Goal: Information Seeking & Learning: Learn about a topic

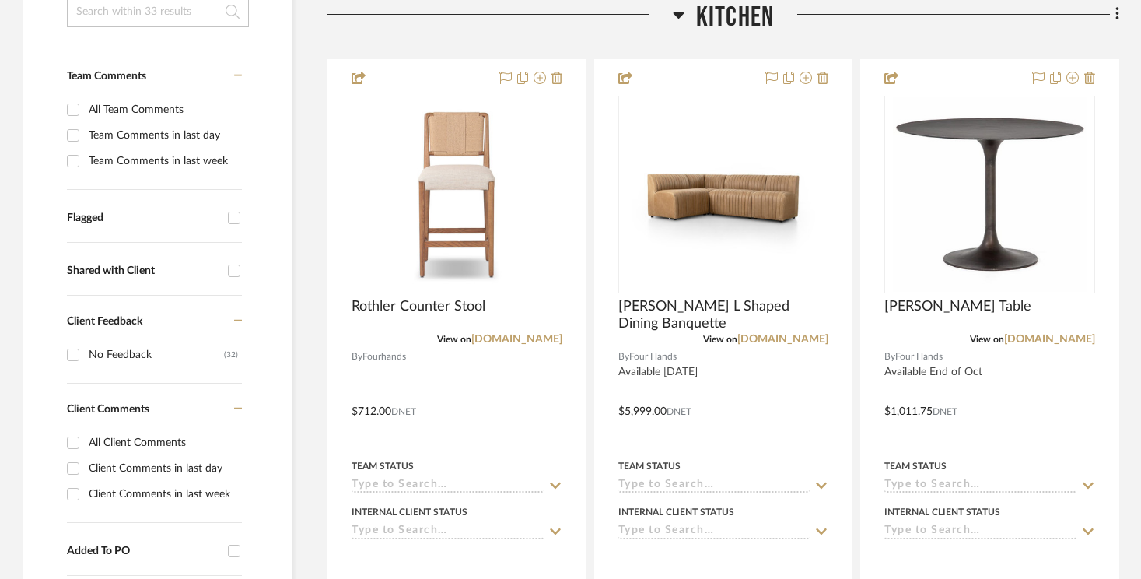
scroll to position [426, 0]
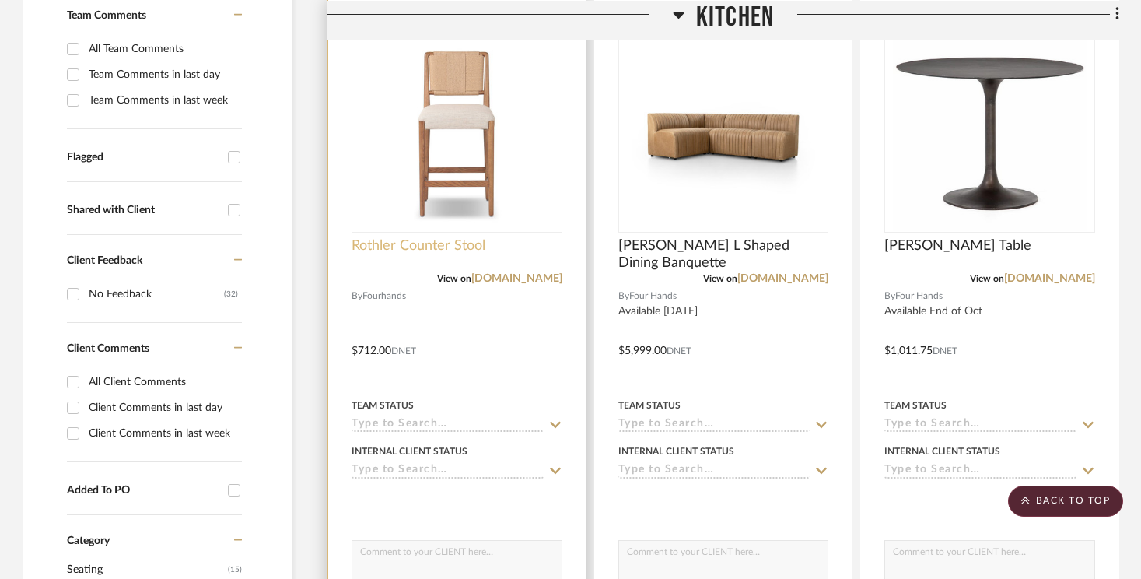
click at [385, 243] on span "Rothler Counter Stool" at bounding box center [418, 245] width 134 height 17
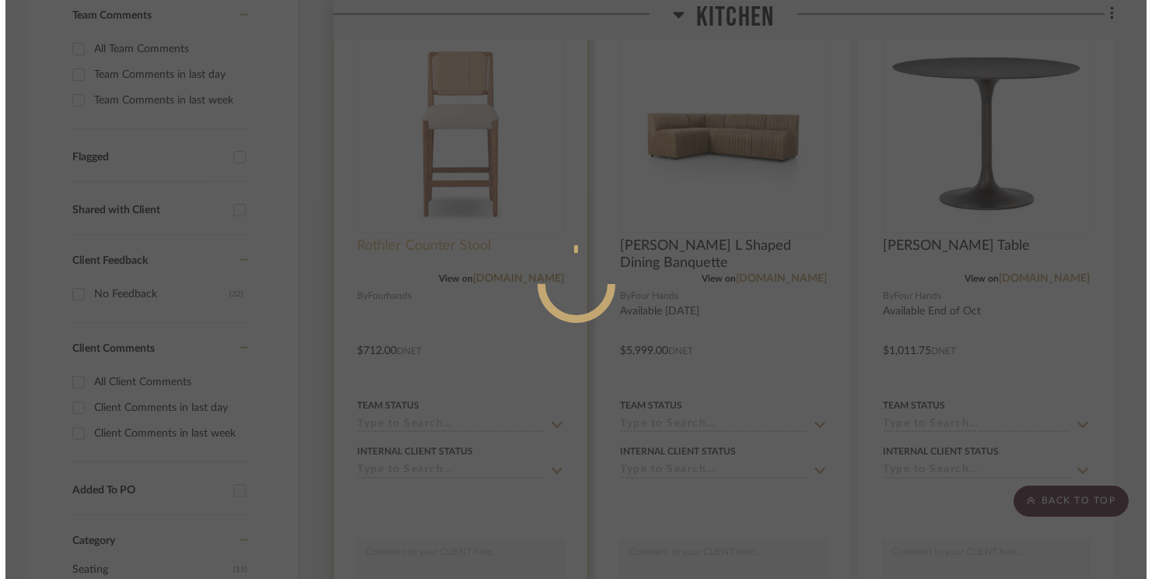
scroll to position [0, 0]
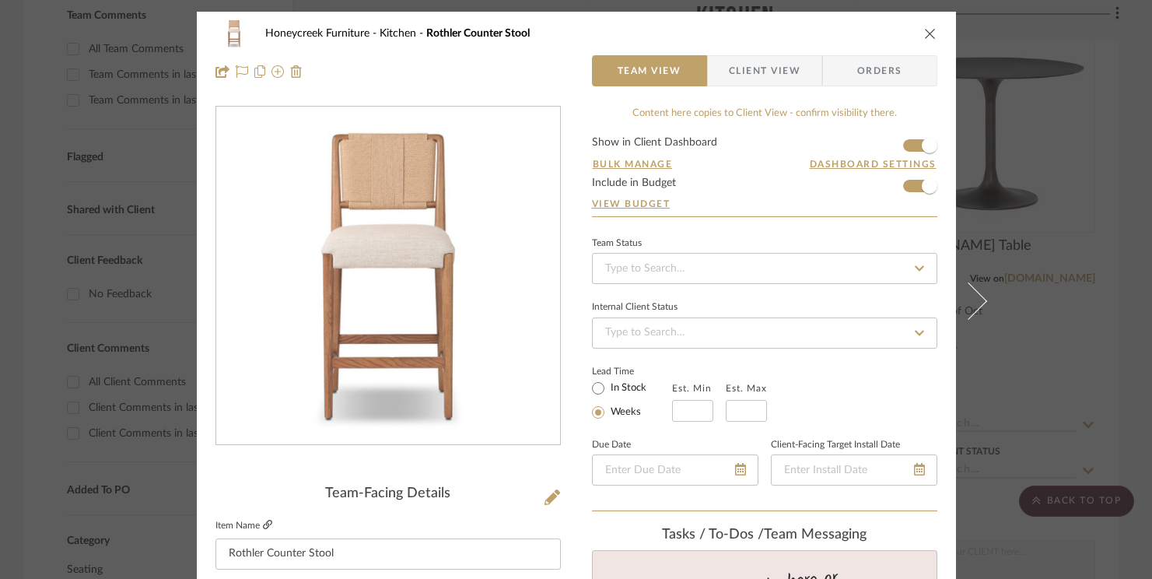
click at [263, 522] on icon at bounding box center [267, 523] width 9 height 9
click at [924, 31] on icon "close" at bounding box center [930, 33] width 12 height 12
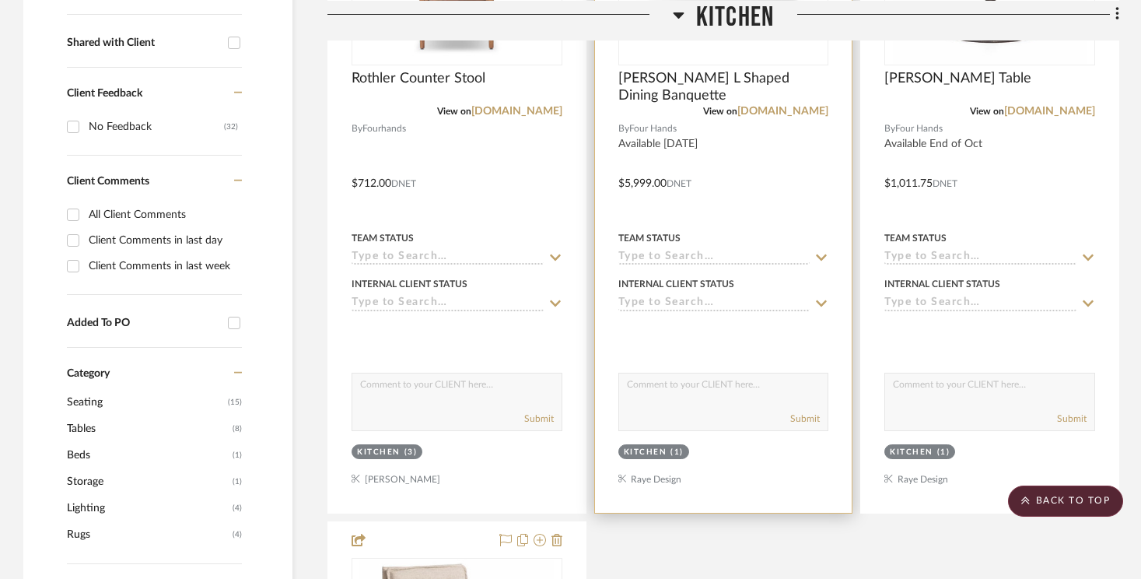
scroll to position [594, 0]
click at [659, 92] on span "[PERSON_NAME] L Shaped Dining Banquette" at bounding box center [723, 86] width 211 height 34
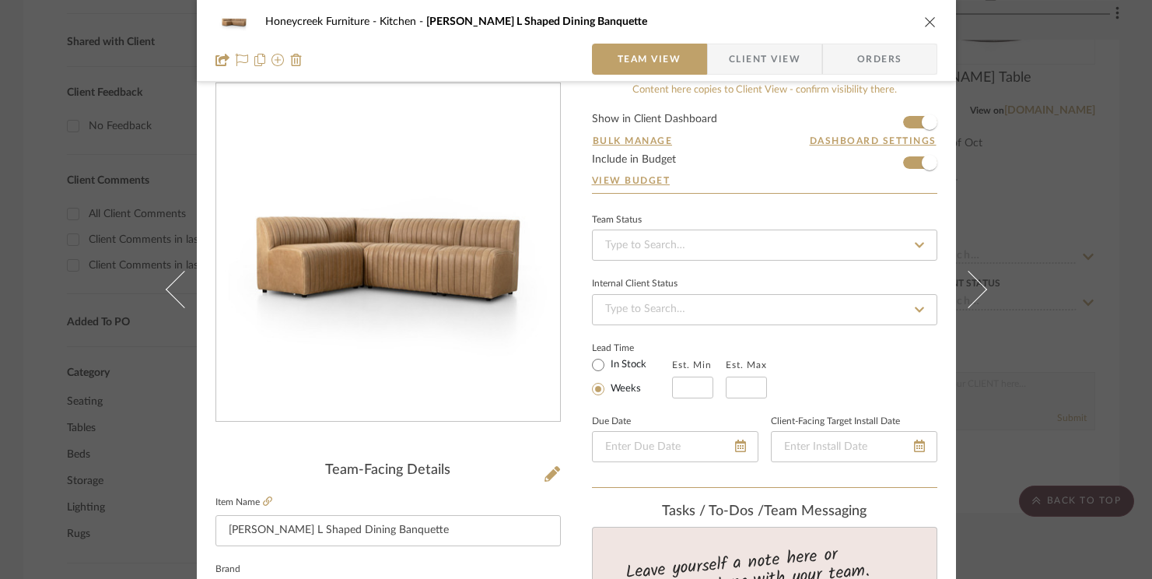
scroll to position [0, 0]
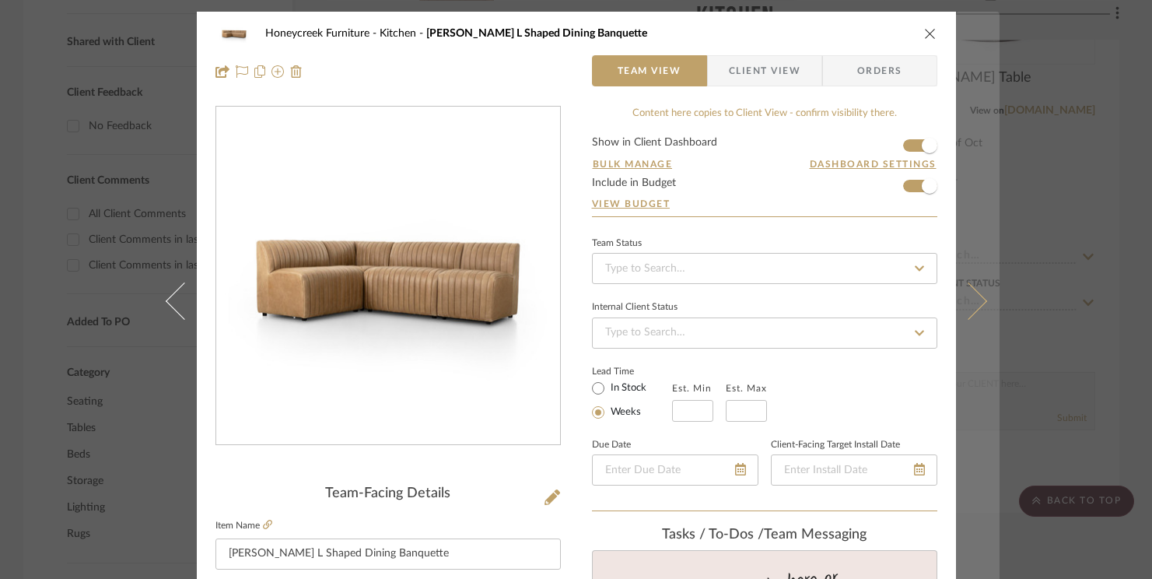
click at [974, 301] on icon at bounding box center [967, 300] width 37 height 37
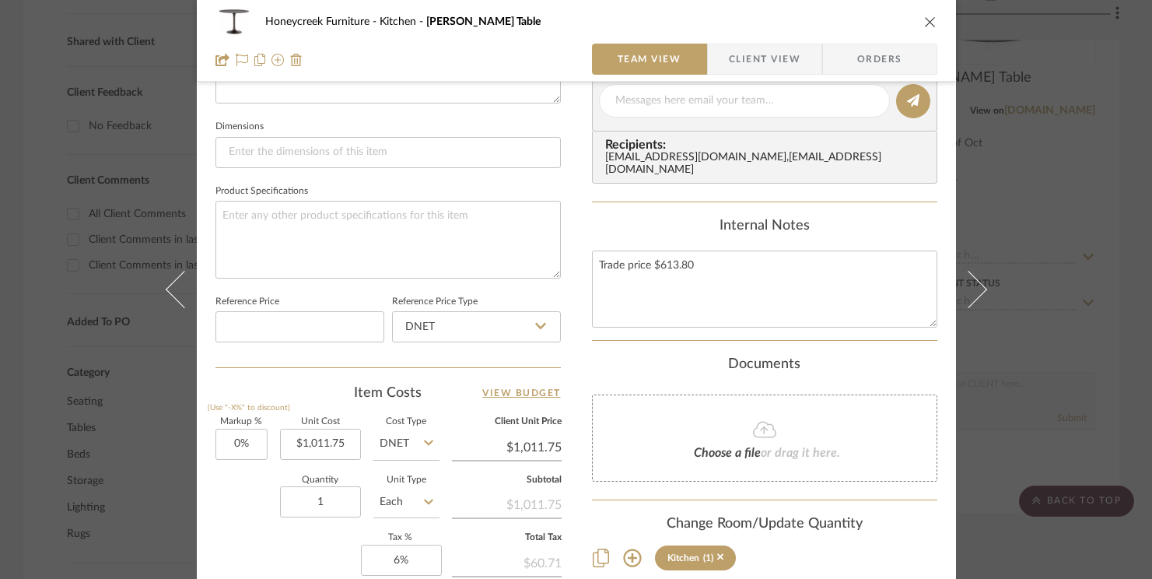
scroll to position [695, 0]
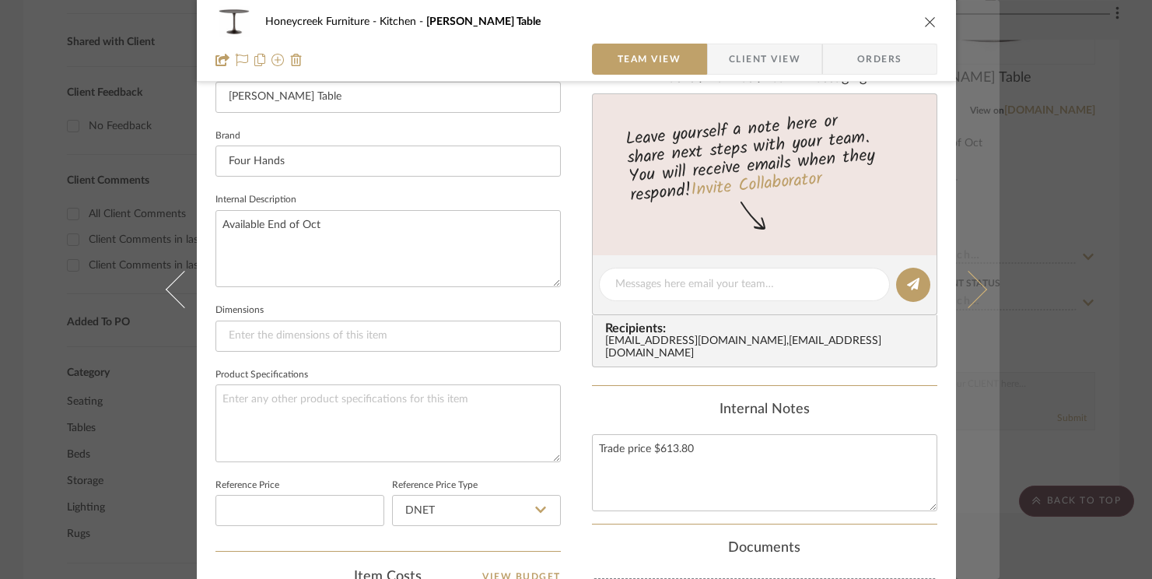
click at [978, 292] on button at bounding box center [978, 289] width 44 height 579
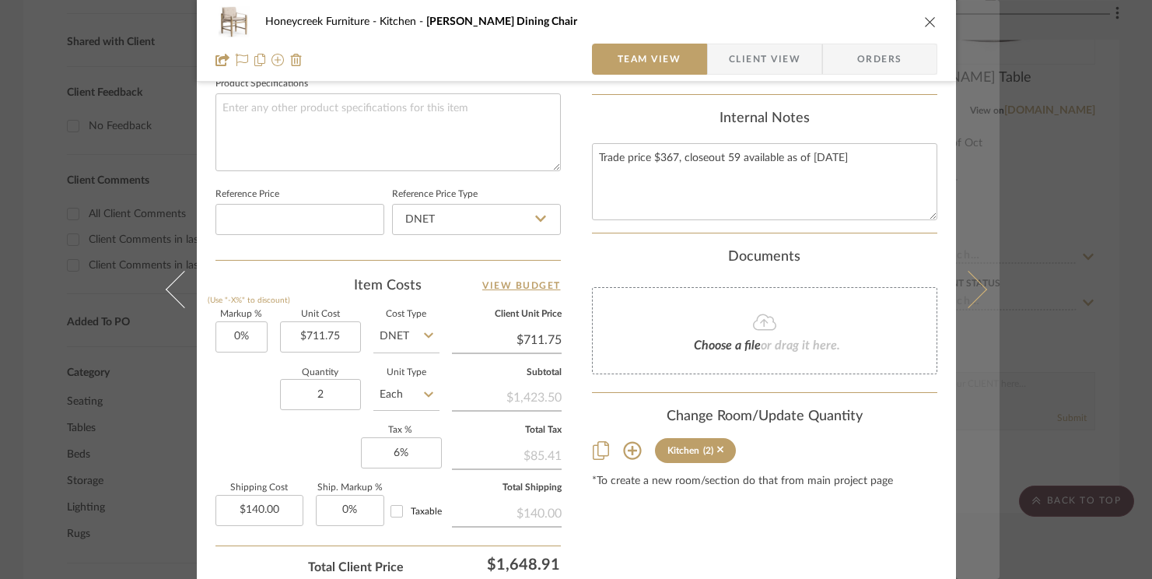
scroll to position [756, 0]
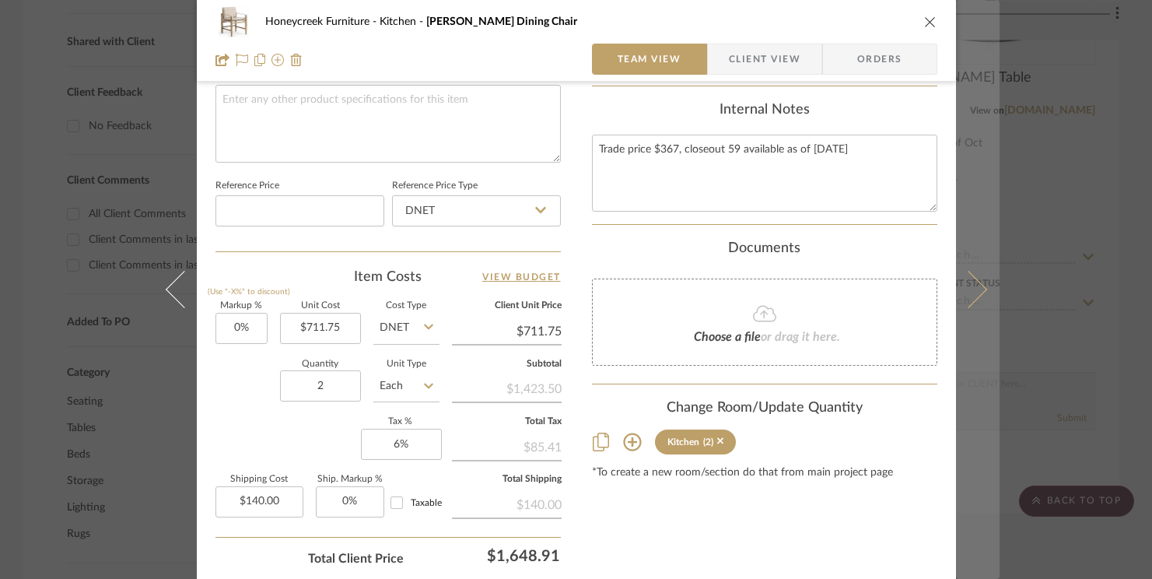
click at [970, 299] on button at bounding box center [978, 289] width 44 height 579
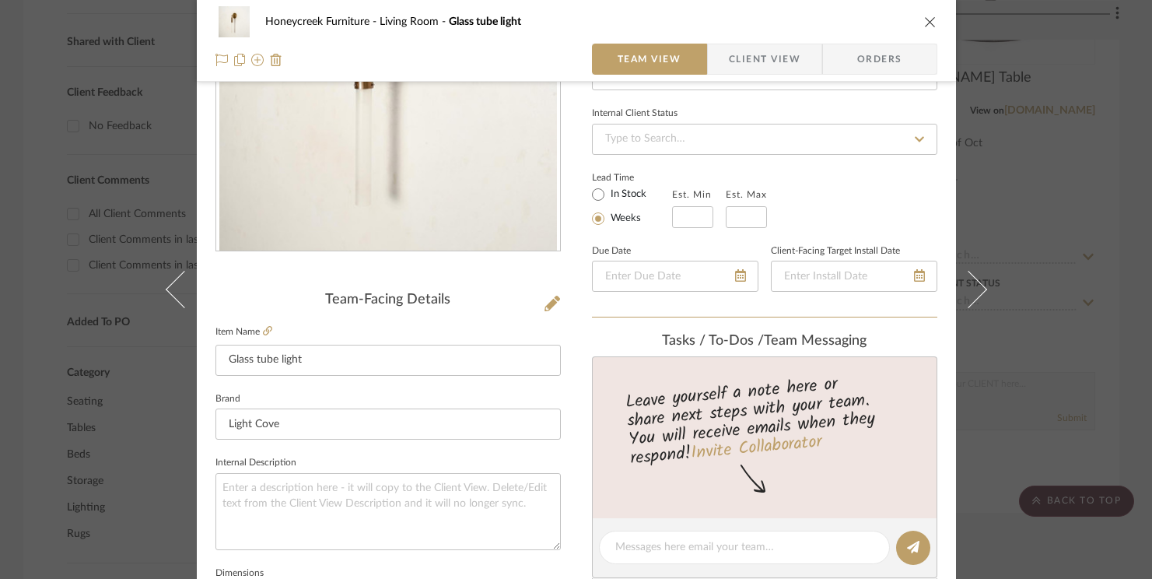
scroll to position [250, 0]
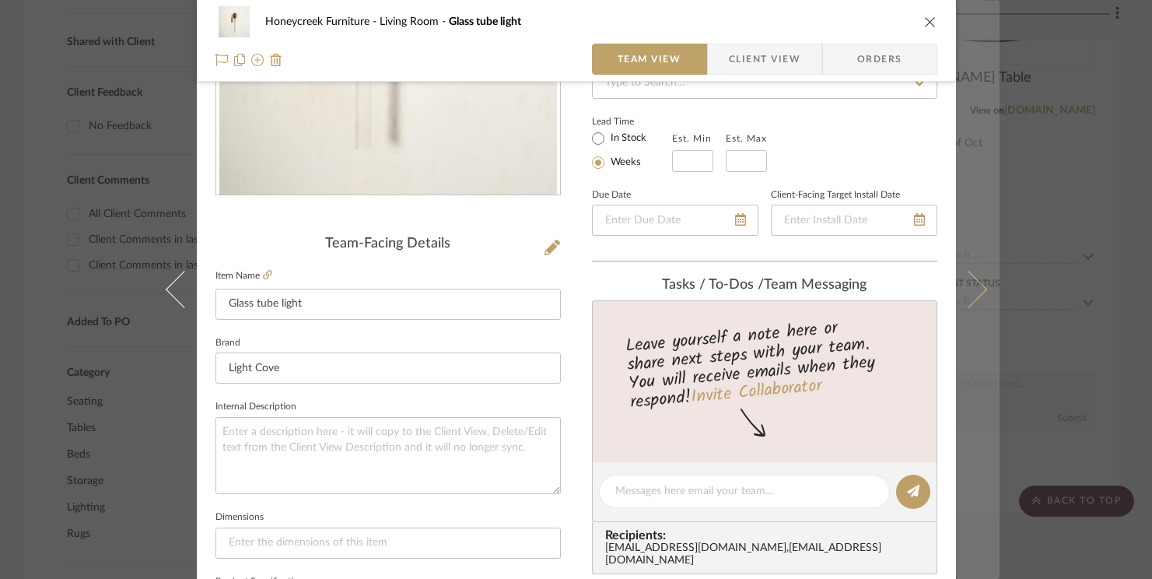
click at [974, 295] on icon at bounding box center [967, 289] width 37 height 37
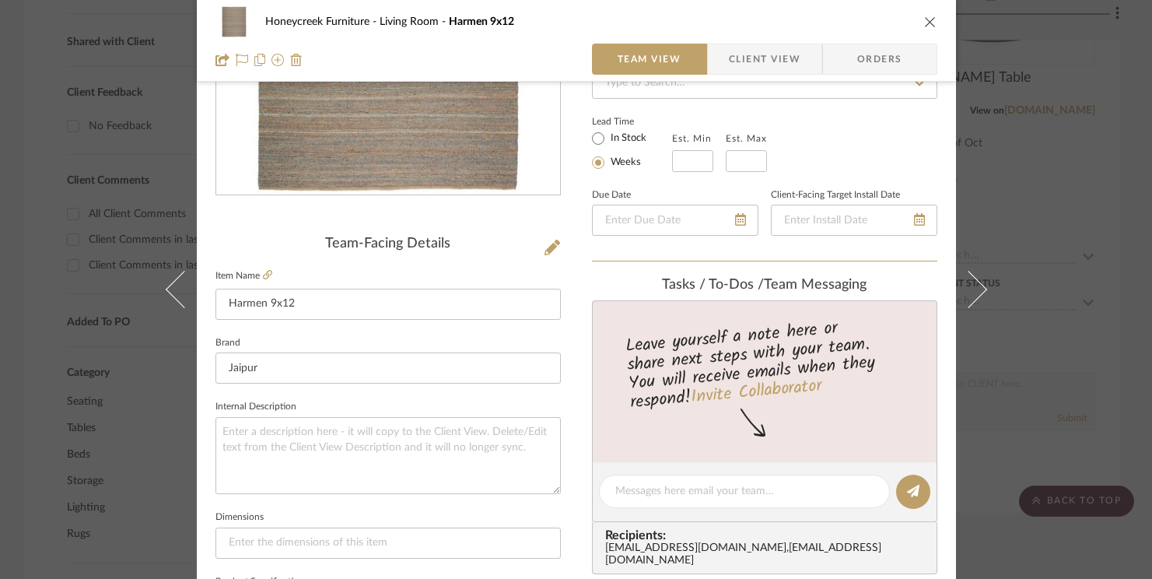
click at [974, 295] on icon at bounding box center [967, 289] width 37 height 37
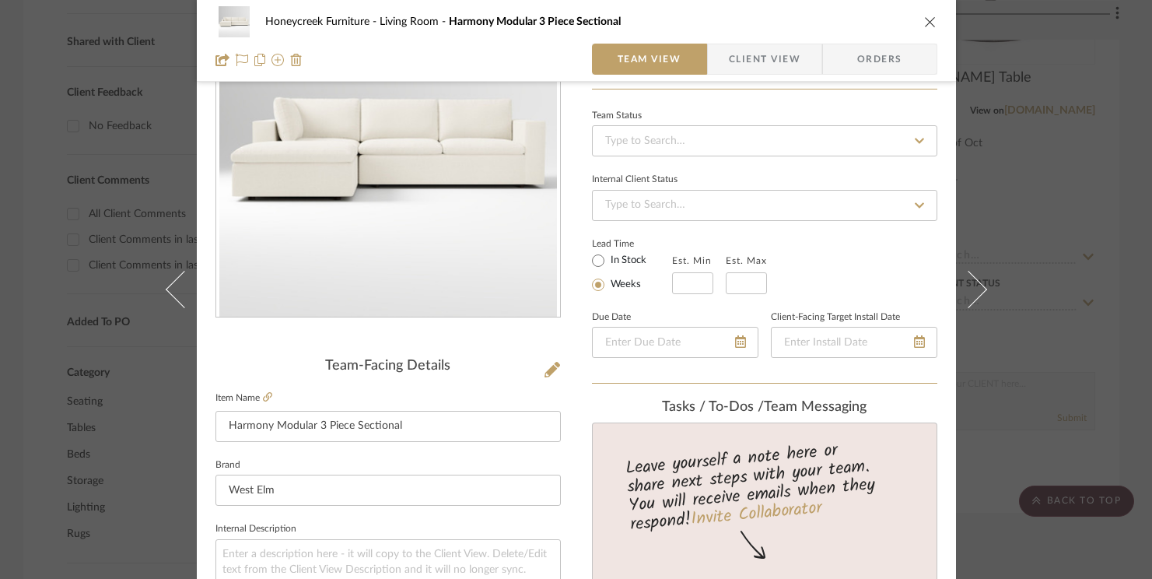
scroll to position [141, 0]
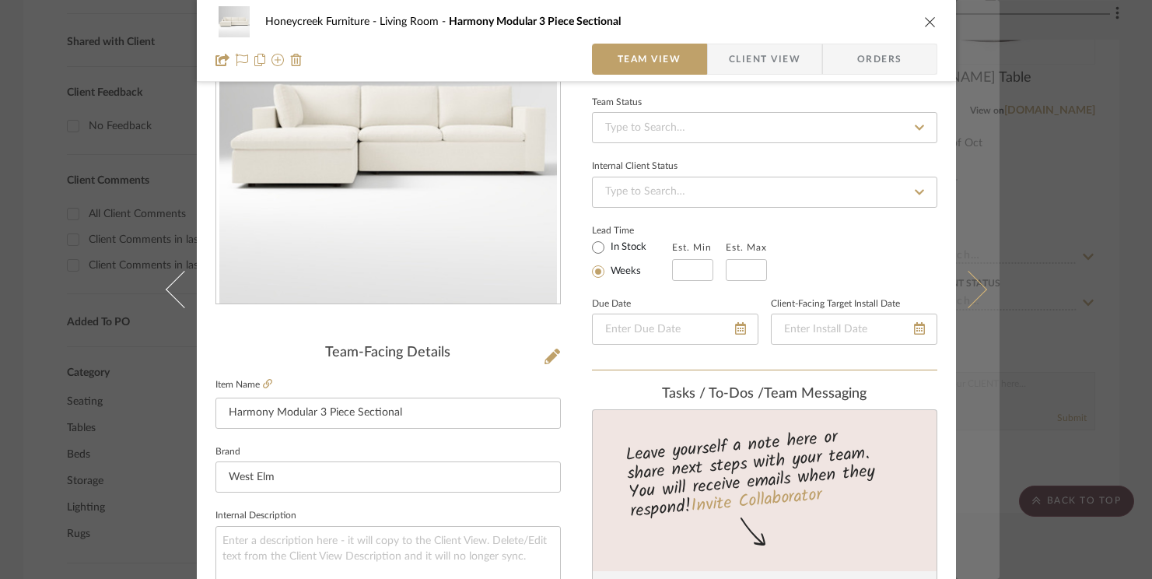
click at [966, 297] on icon at bounding box center [967, 289] width 37 height 37
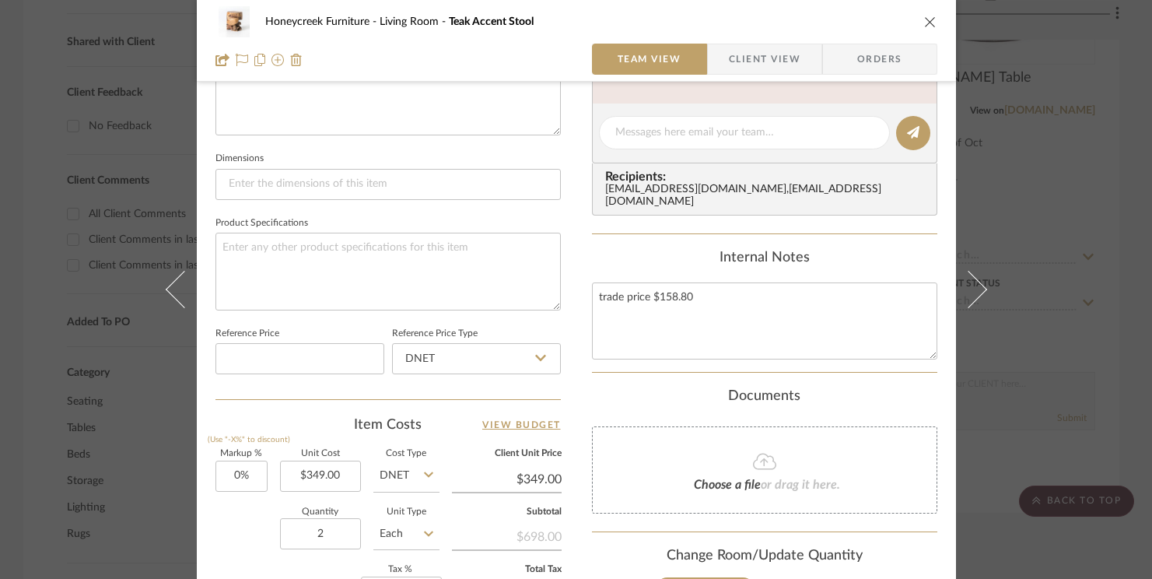
scroll to position [625, 0]
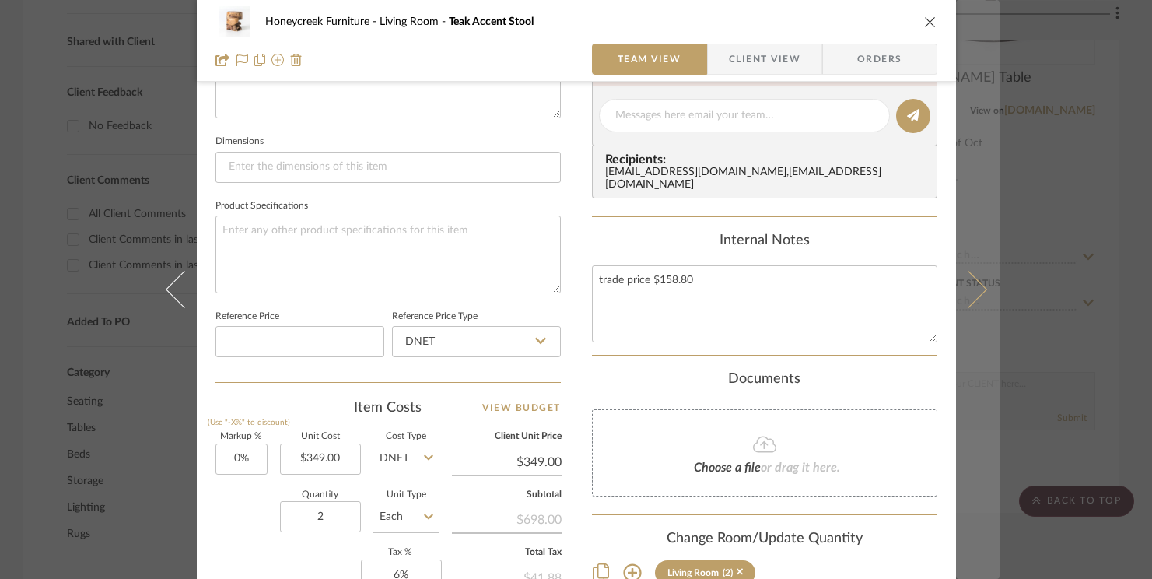
click at [968, 288] on icon at bounding box center [967, 289] width 37 height 37
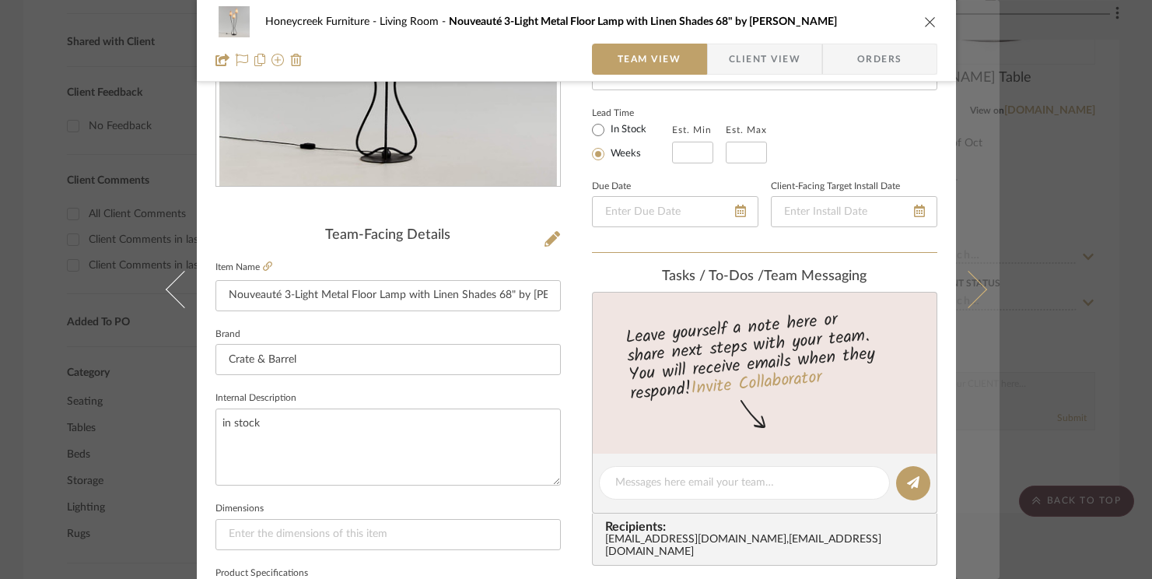
click at [977, 289] on icon at bounding box center [967, 289] width 37 height 37
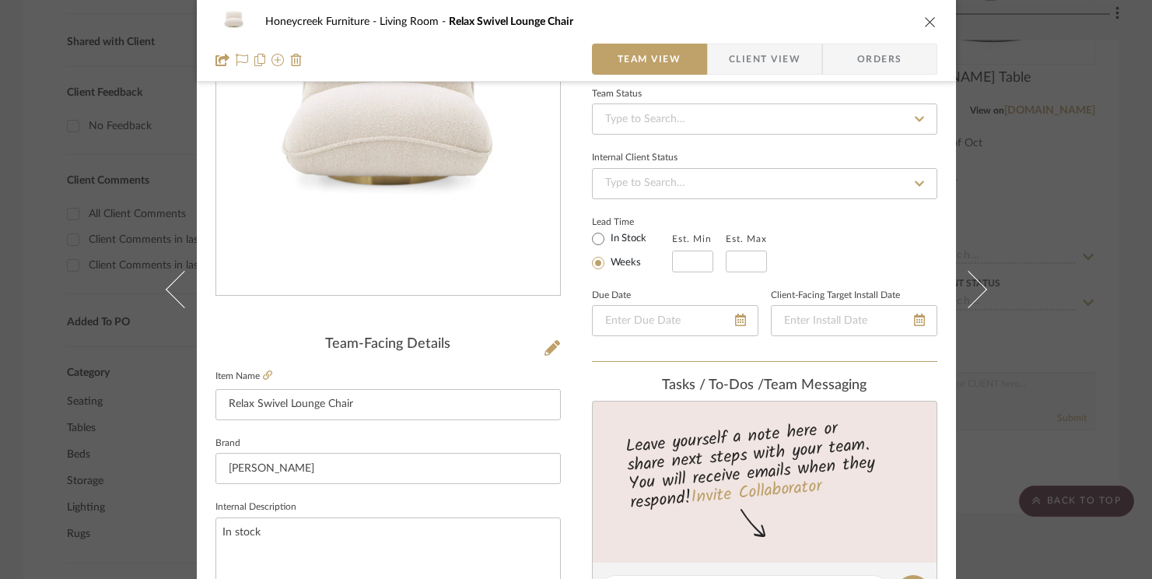
scroll to position [179, 0]
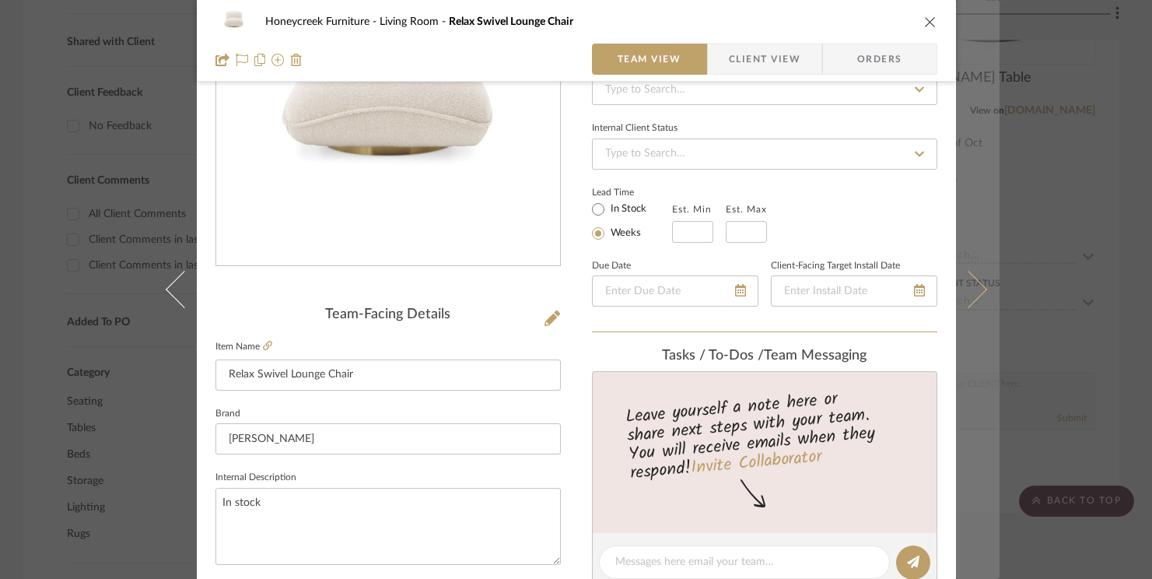
click at [975, 290] on icon at bounding box center [967, 289] width 37 height 37
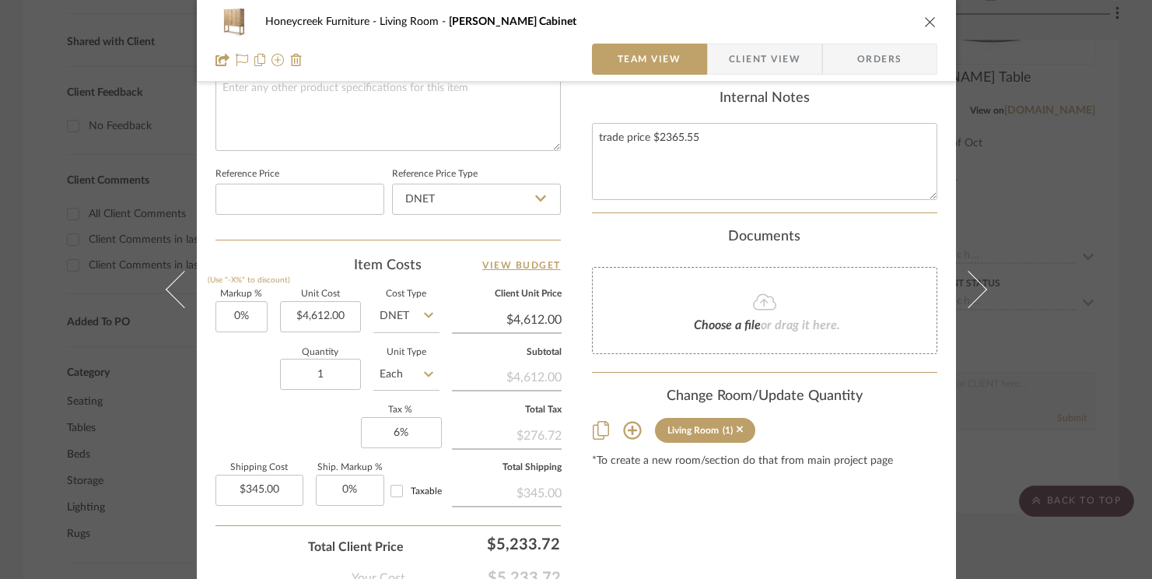
scroll to position [771, 0]
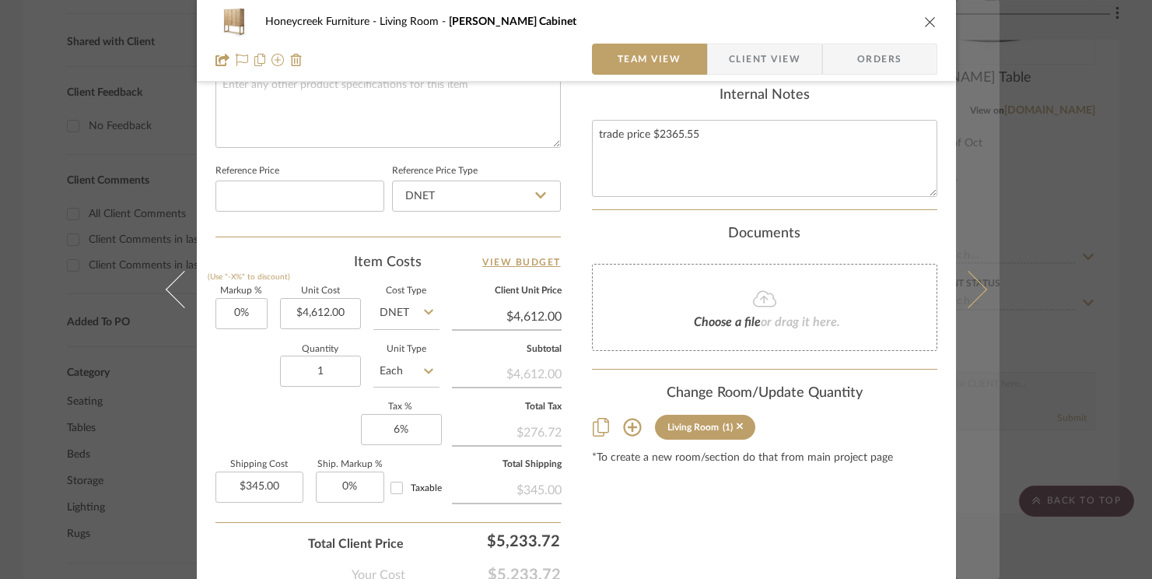
click at [977, 299] on button at bounding box center [978, 289] width 44 height 579
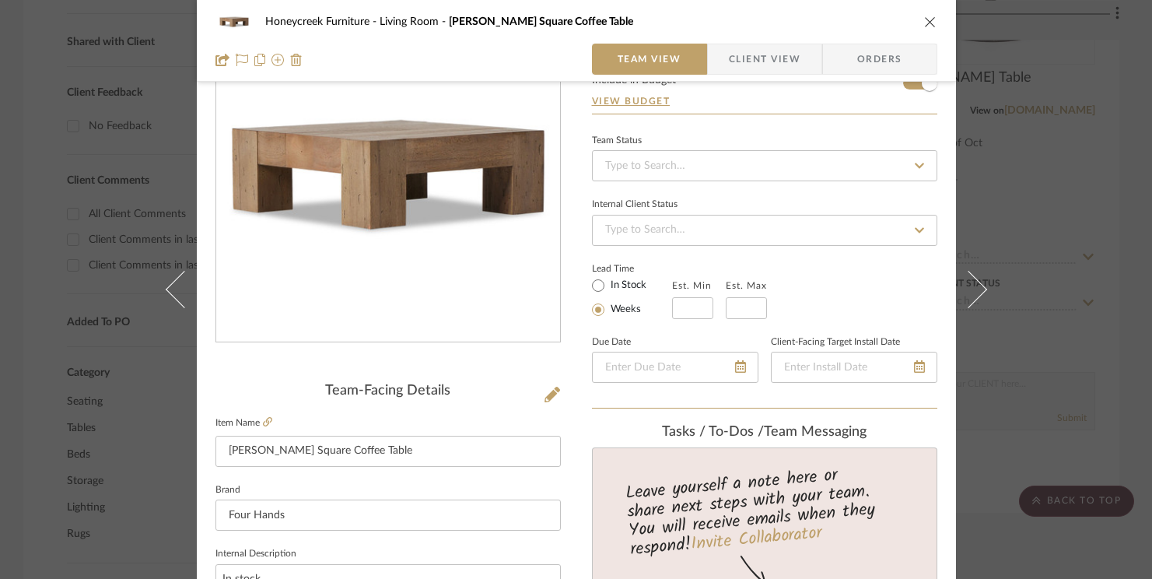
scroll to position [65, 0]
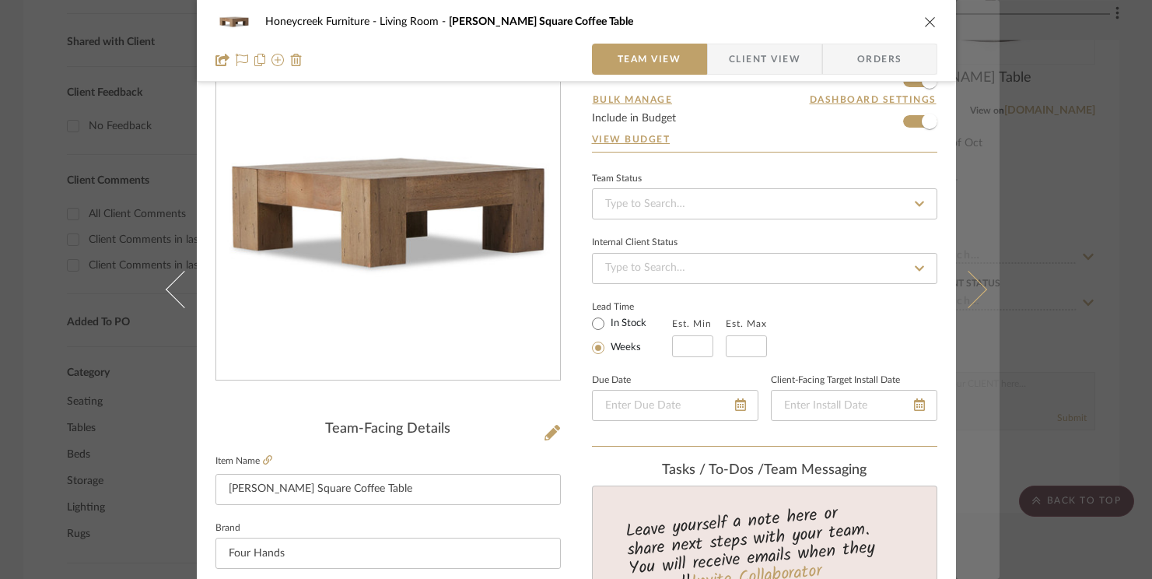
click at [967, 291] on icon at bounding box center [967, 289] width 37 height 37
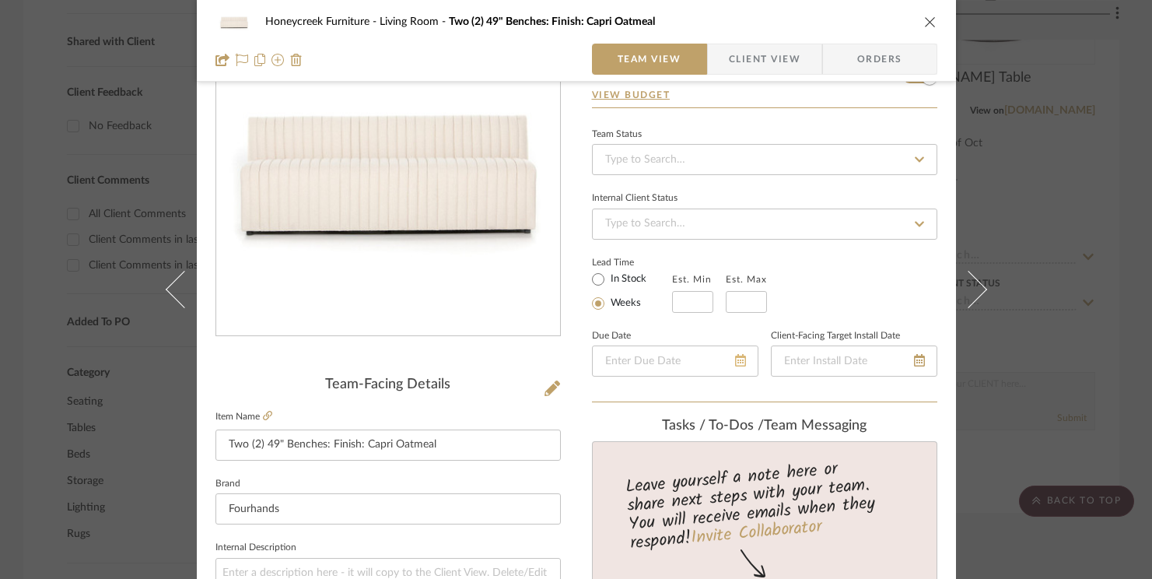
scroll to position [113, 0]
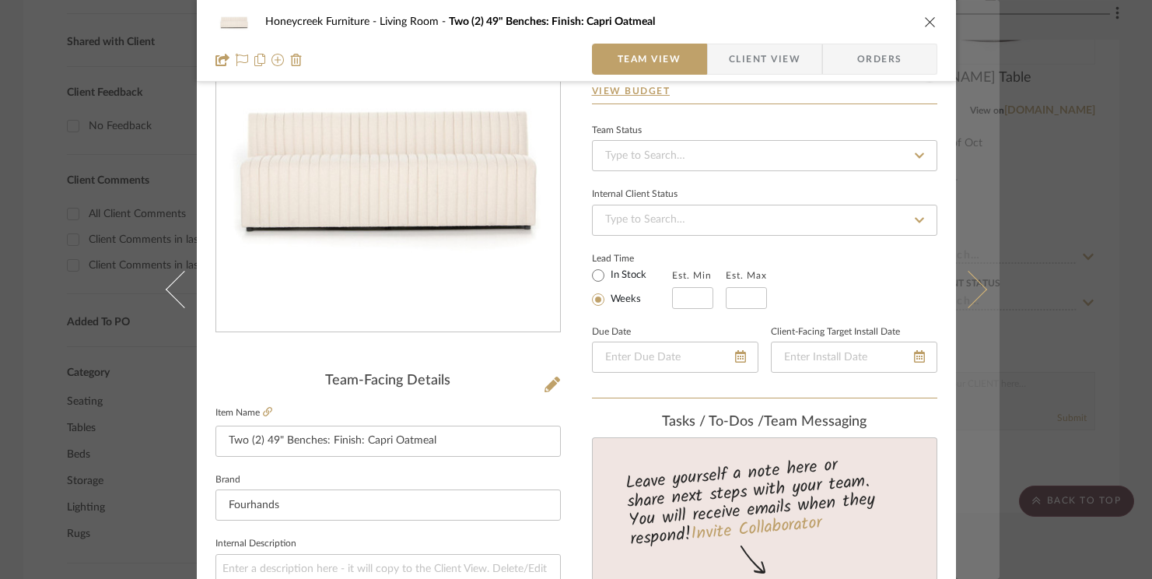
click at [960, 306] on icon at bounding box center [967, 289] width 37 height 37
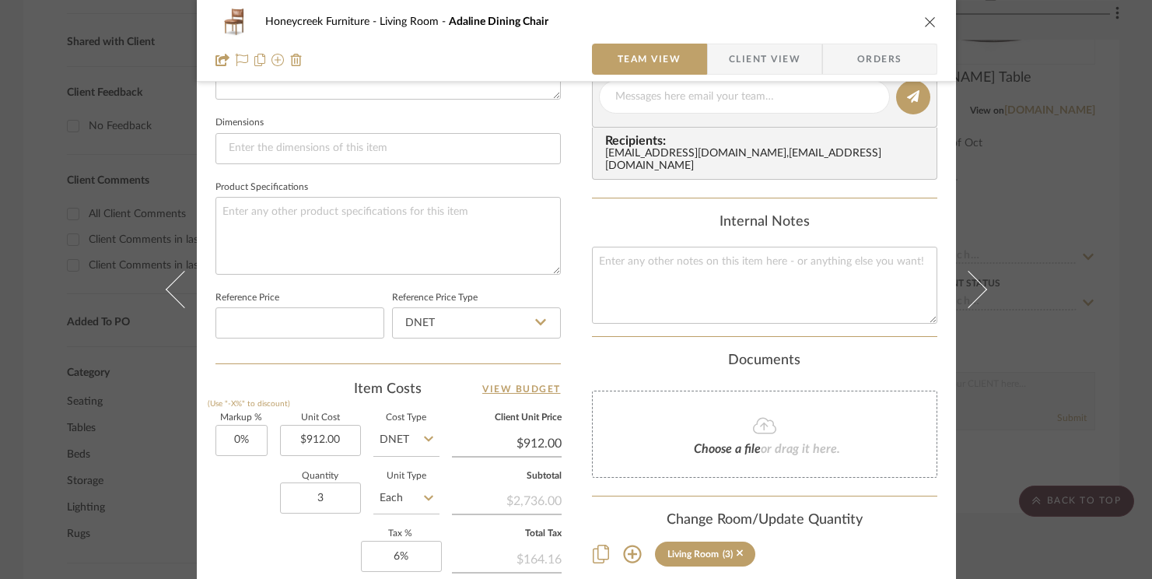
scroll to position [646, 0]
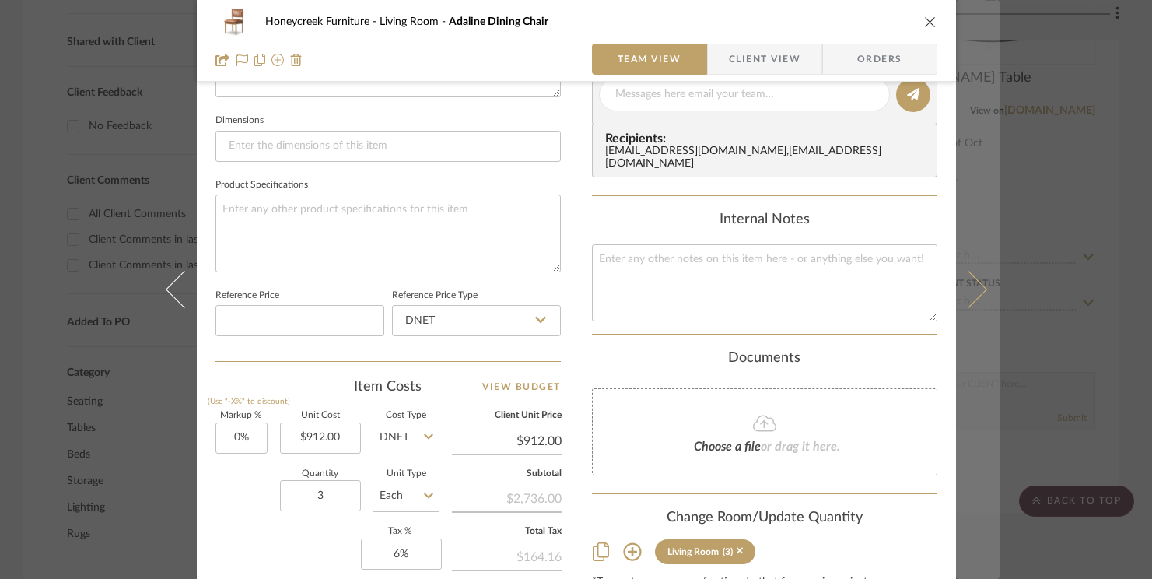
click at [970, 288] on icon at bounding box center [967, 289] width 37 height 37
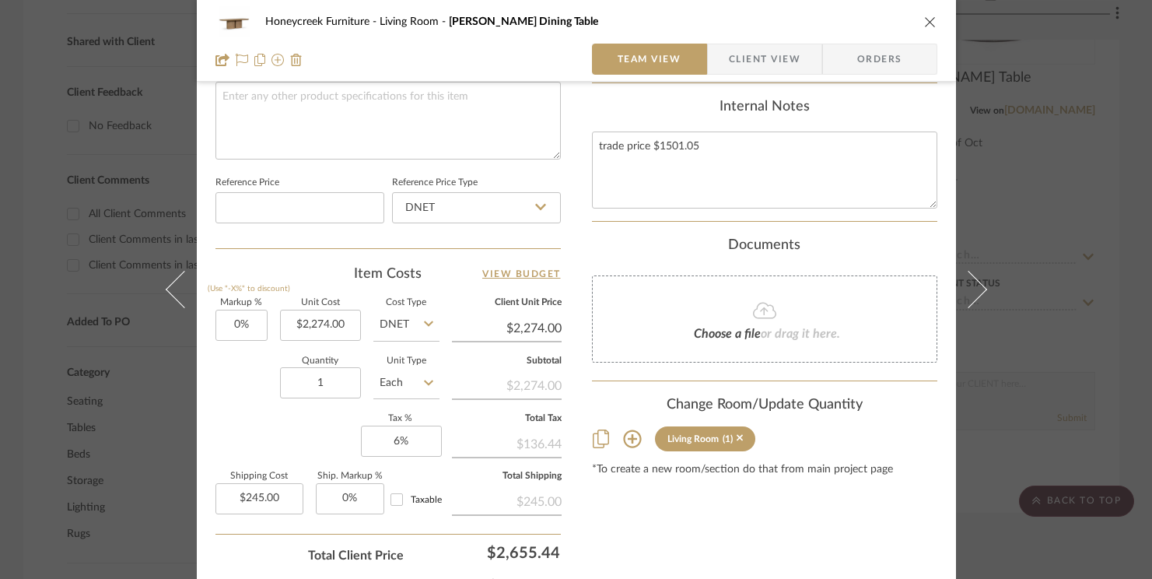
scroll to position [853, 0]
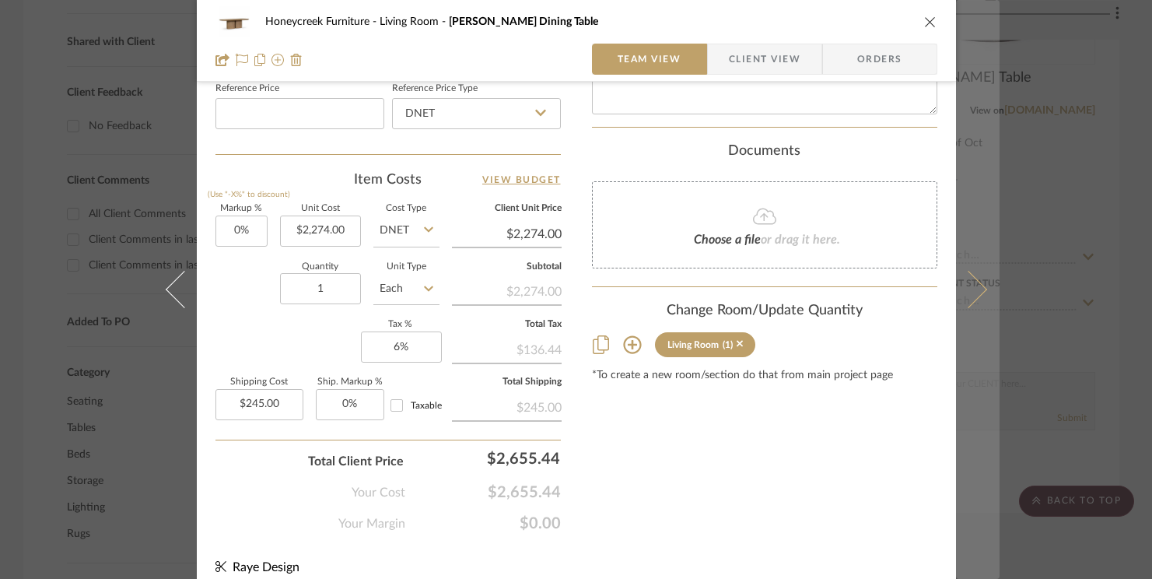
click at [969, 286] on icon at bounding box center [967, 289] width 37 height 37
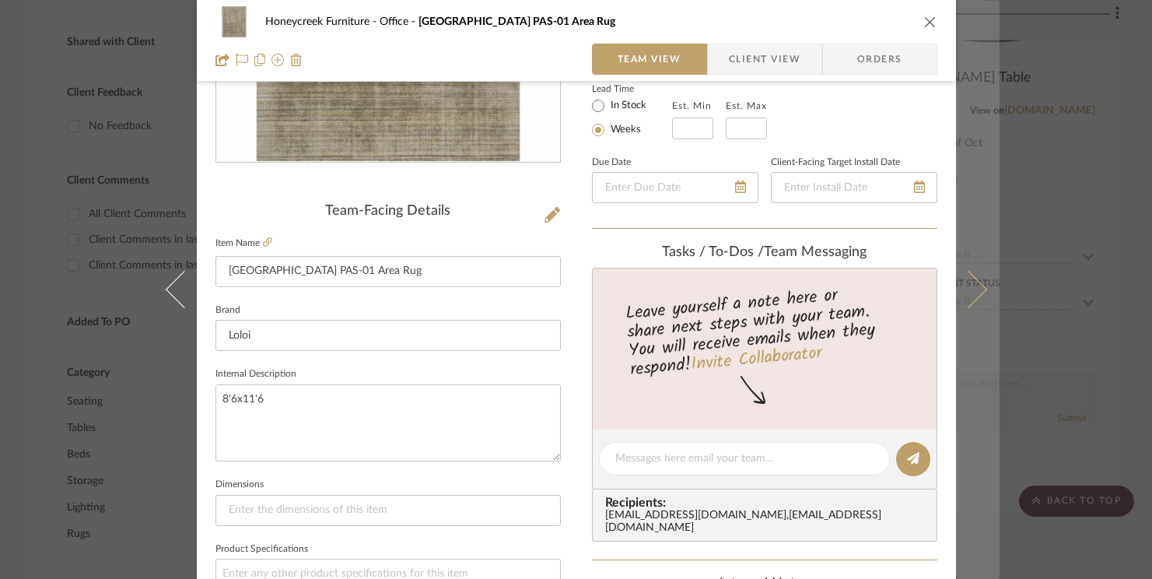
click at [973, 290] on icon at bounding box center [967, 289] width 37 height 37
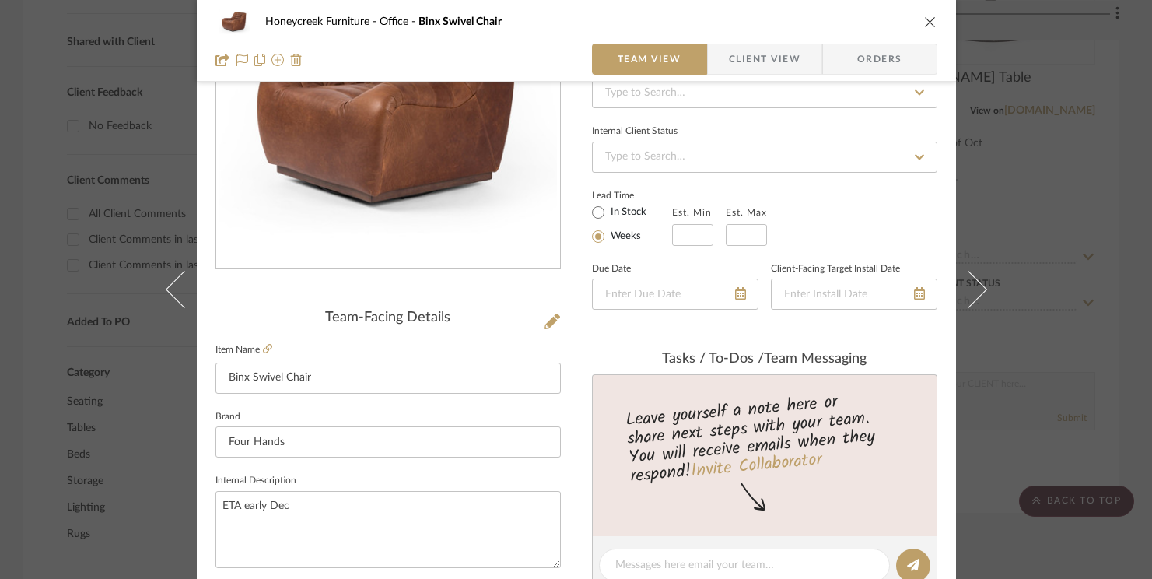
scroll to position [429, 0]
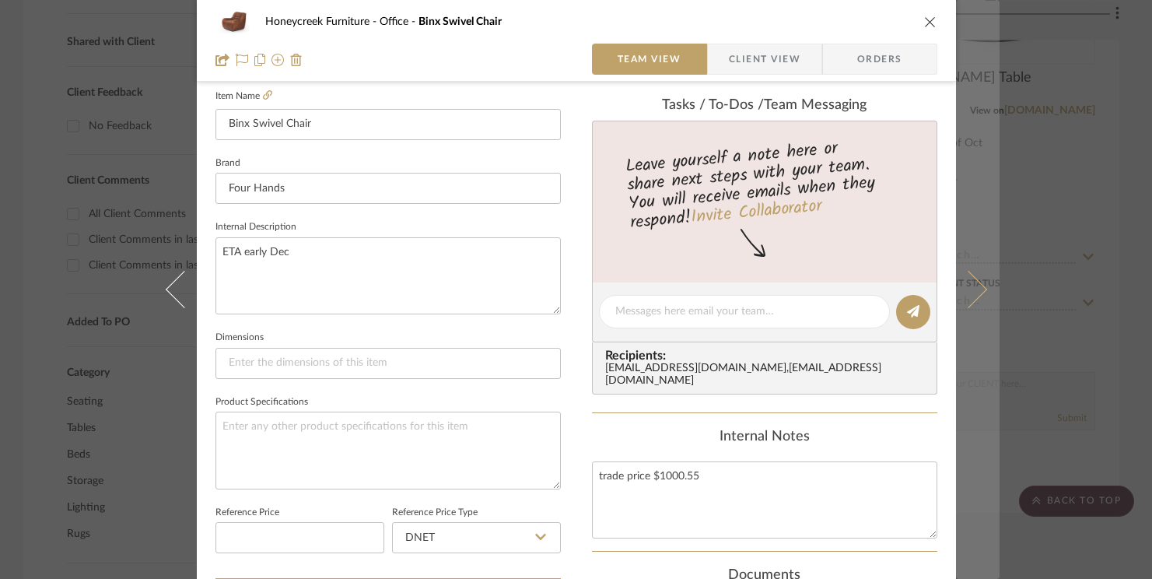
click at [977, 286] on icon at bounding box center [967, 289] width 37 height 37
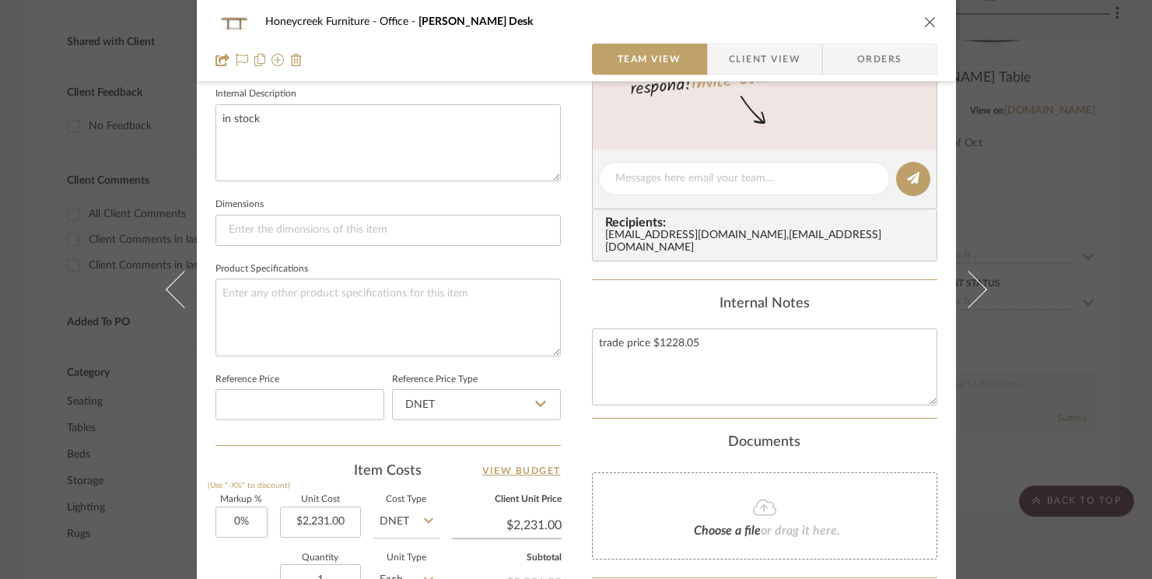
scroll to position [603, 0]
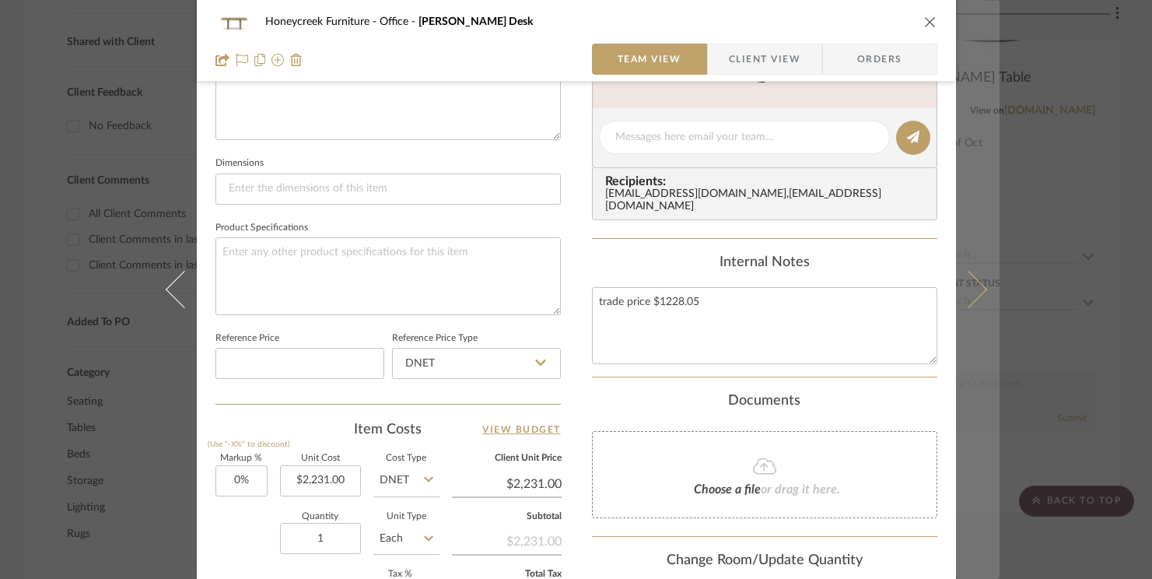
click at [971, 288] on icon at bounding box center [967, 289] width 37 height 37
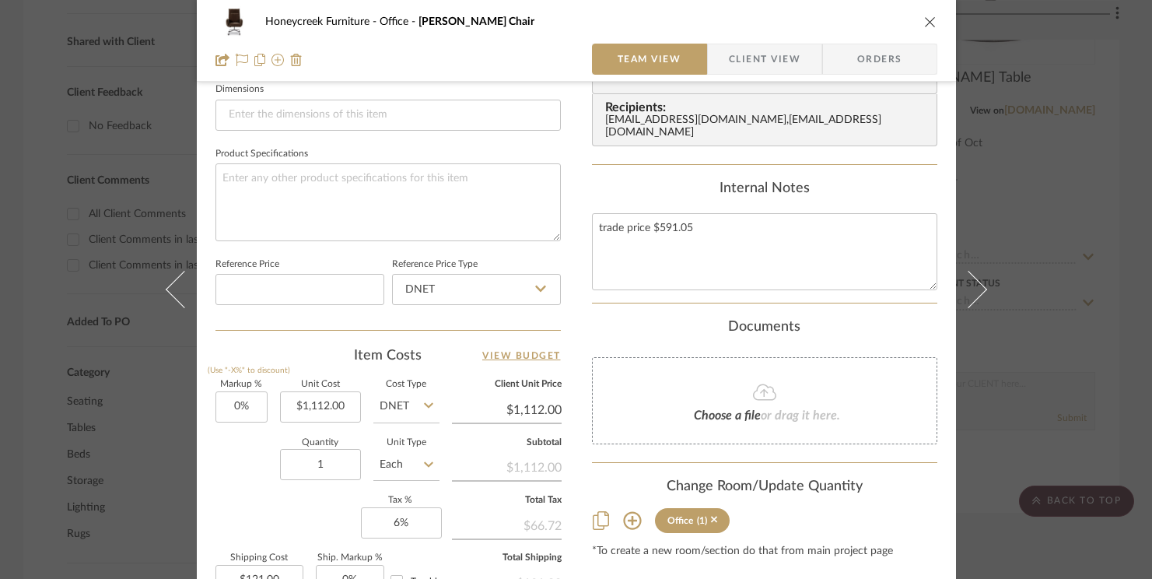
scroll to position [866, 0]
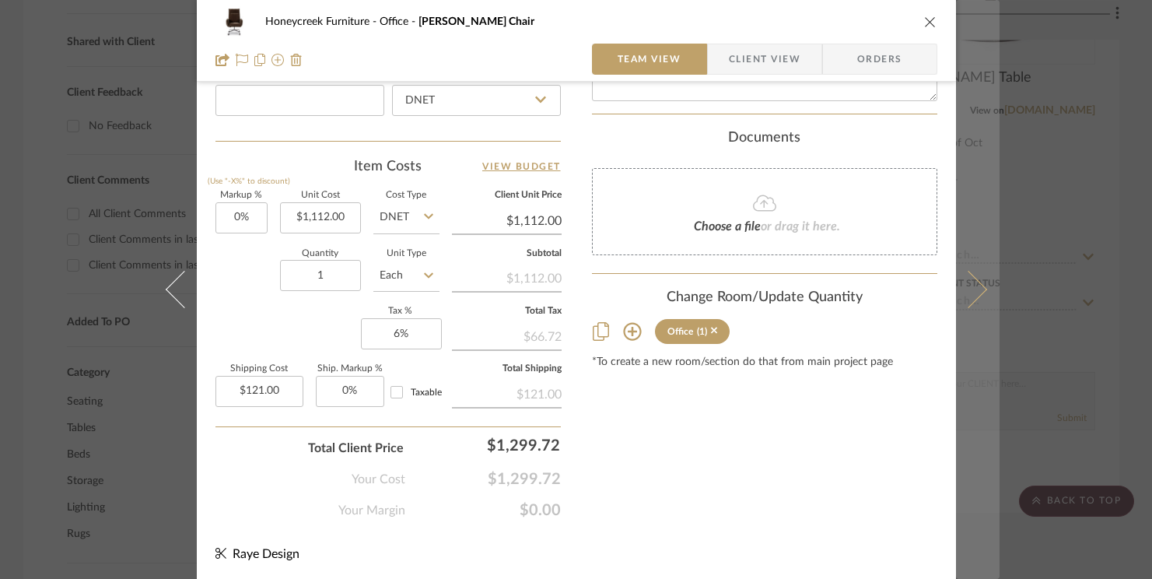
click at [961, 302] on icon at bounding box center [967, 289] width 37 height 37
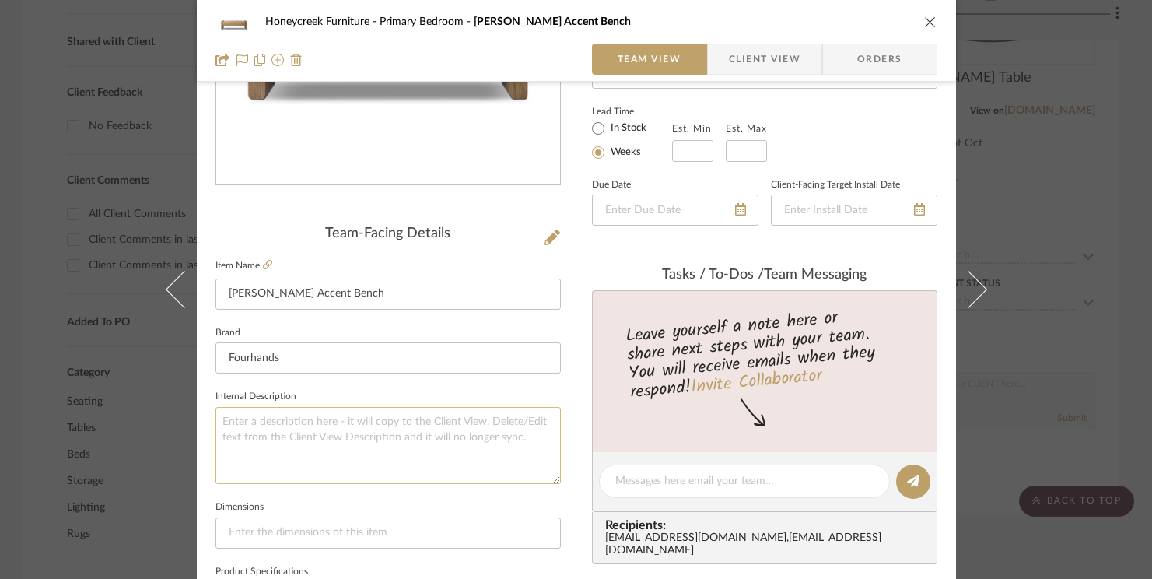
scroll to position [267, 0]
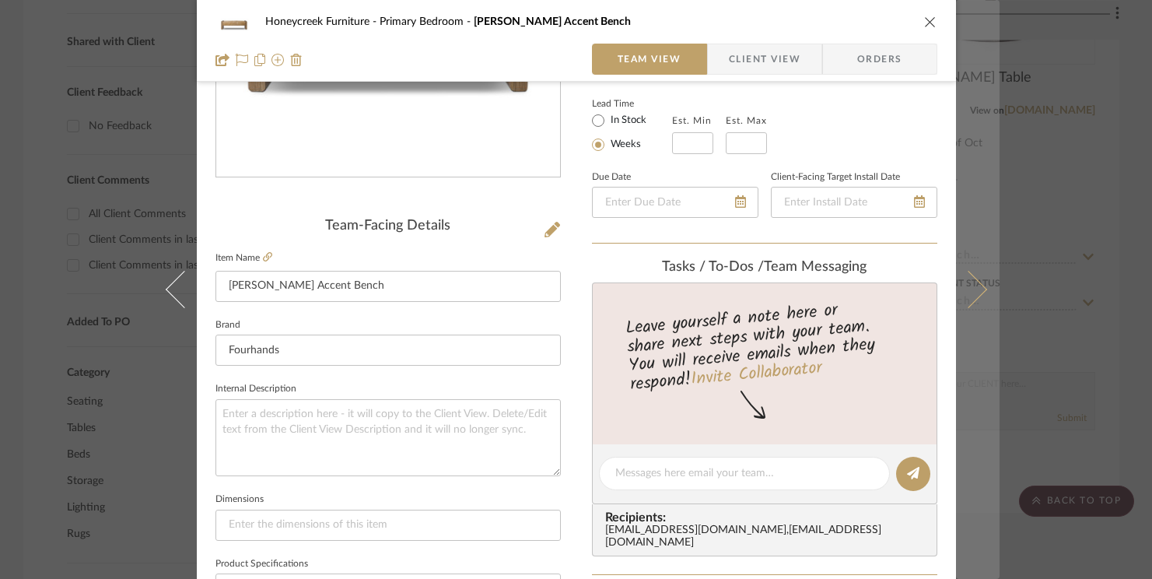
click at [964, 278] on icon at bounding box center [967, 289] width 37 height 37
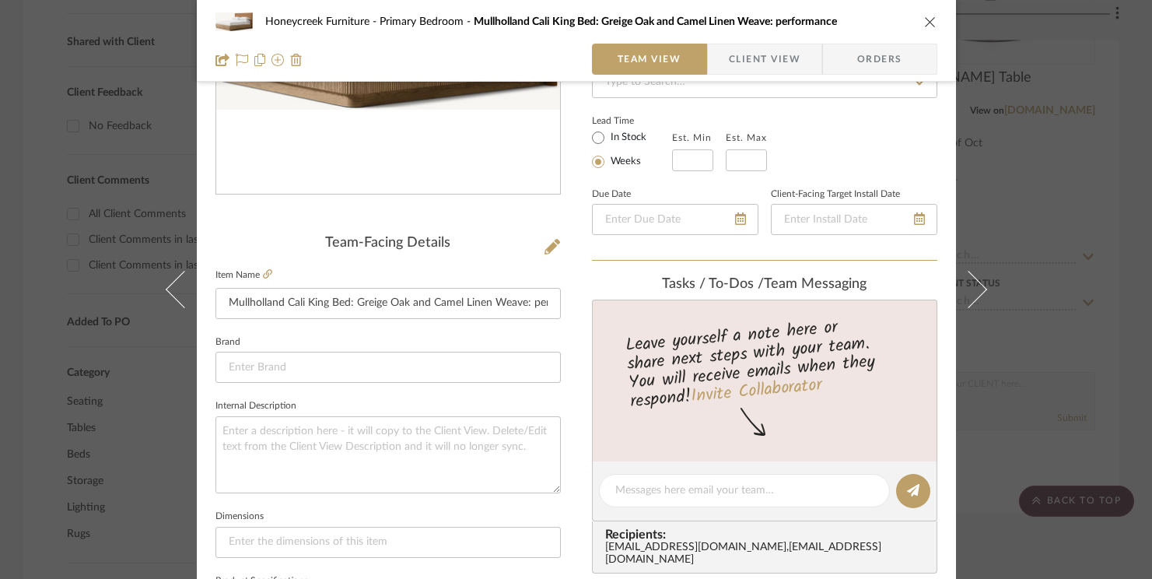
scroll to position [194, 0]
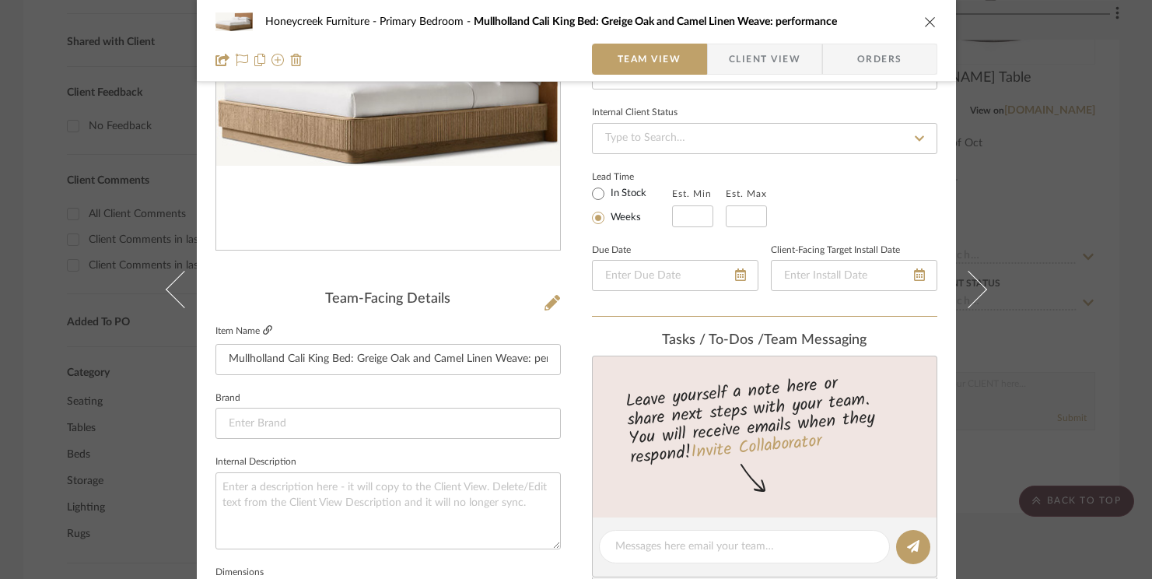
click at [263, 328] on icon at bounding box center [267, 329] width 9 height 9
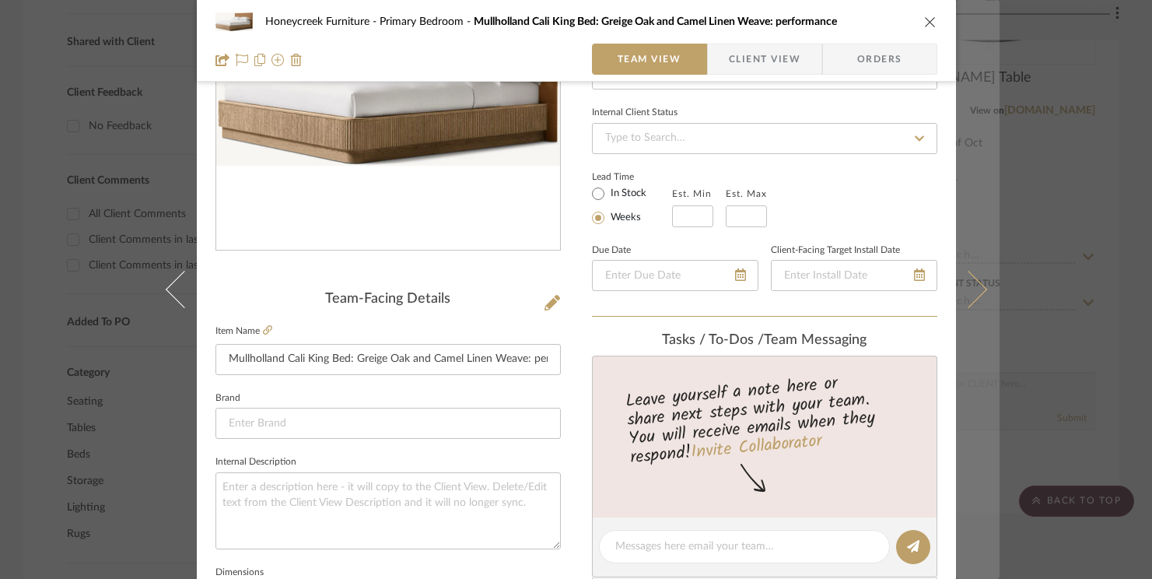
click at [977, 295] on button at bounding box center [978, 289] width 44 height 579
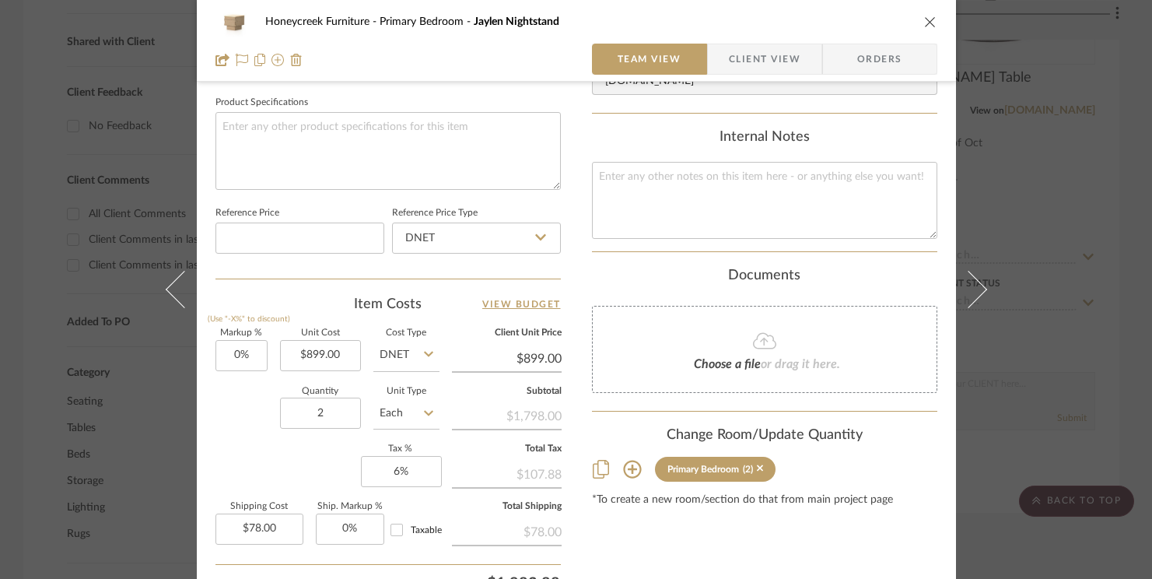
scroll to position [765, 0]
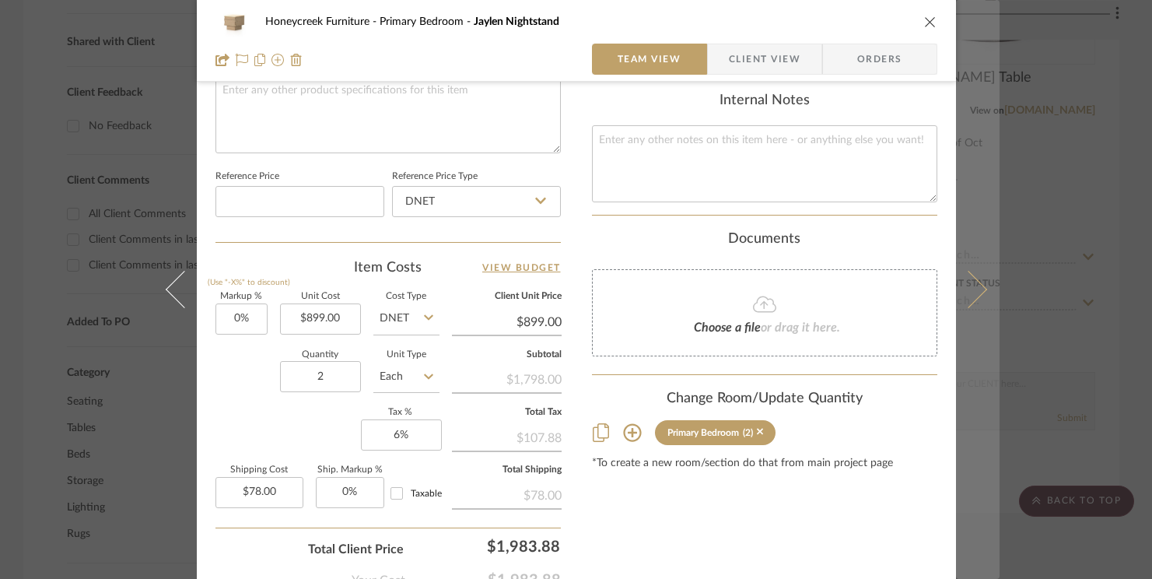
click at [963, 302] on icon at bounding box center [967, 289] width 37 height 37
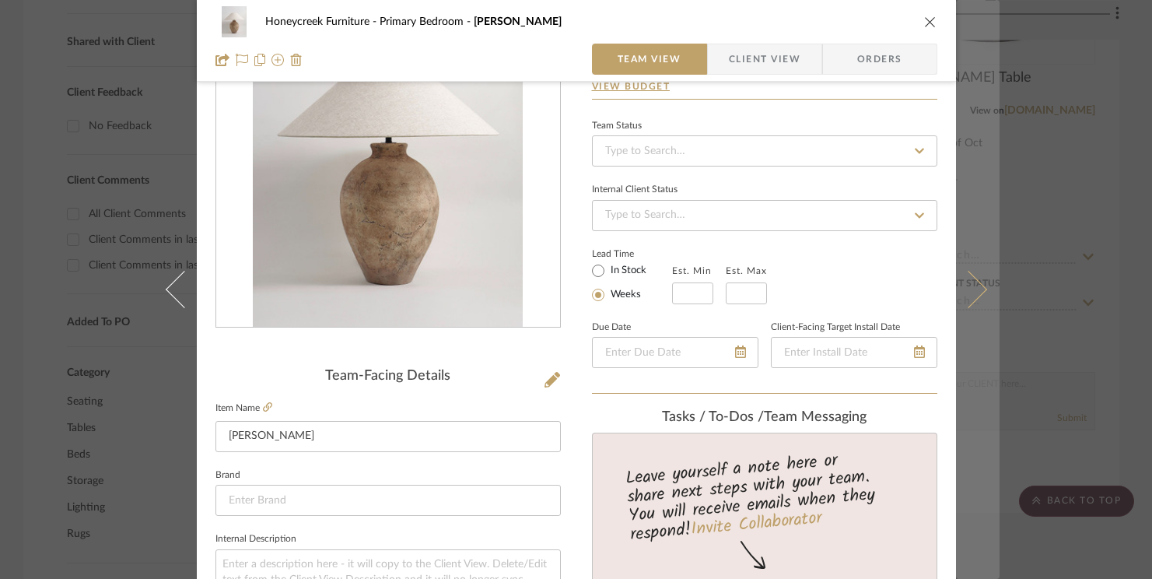
click at [964, 291] on icon at bounding box center [967, 289] width 37 height 37
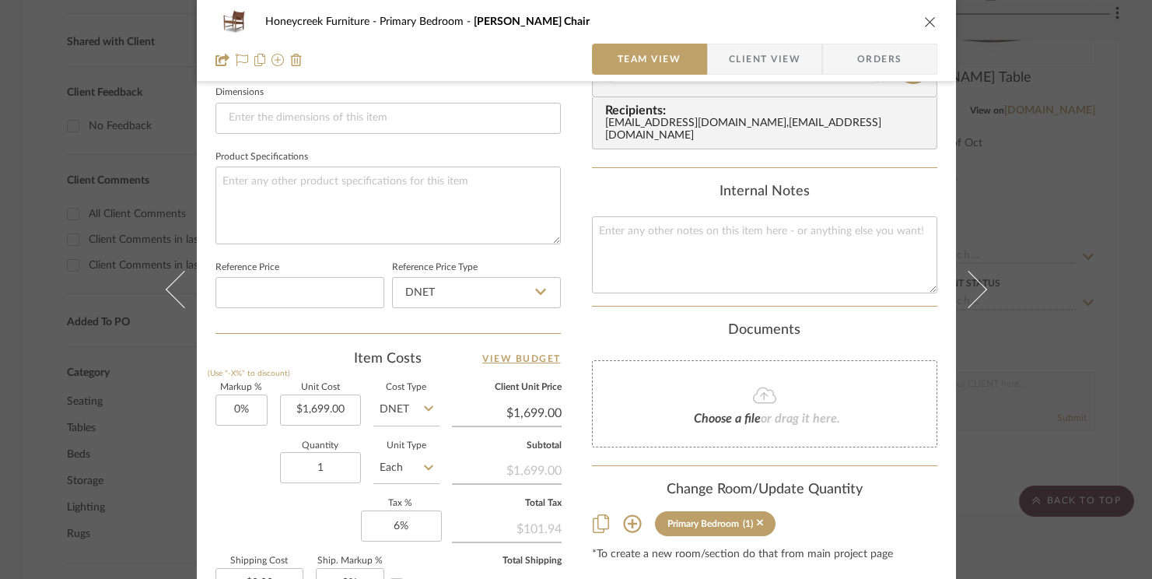
scroll to position [734, 0]
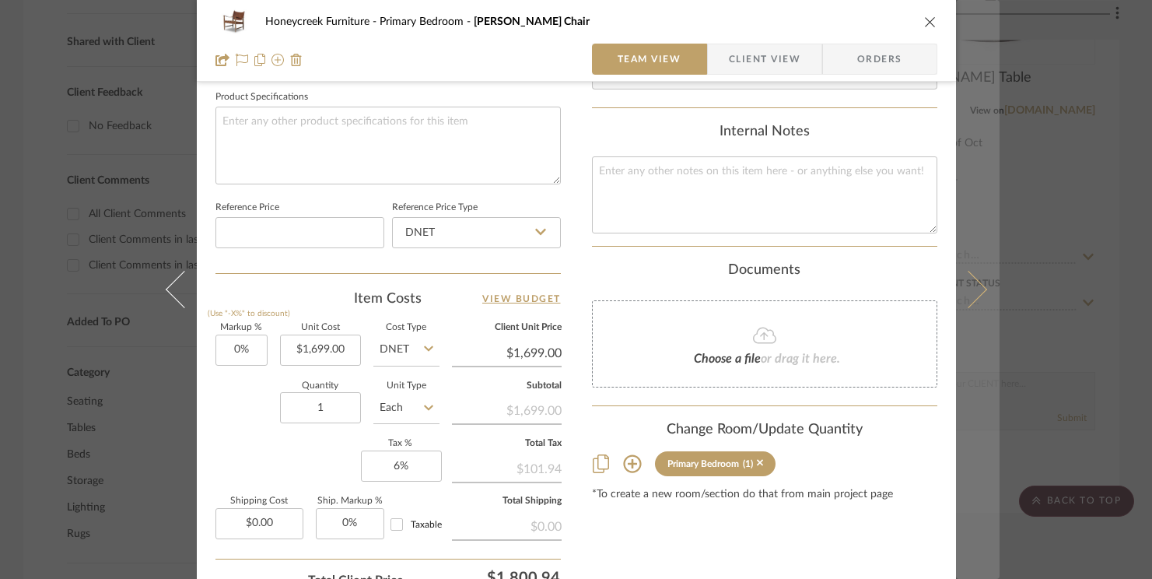
click at [974, 288] on icon at bounding box center [967, 289] width 37 height 37
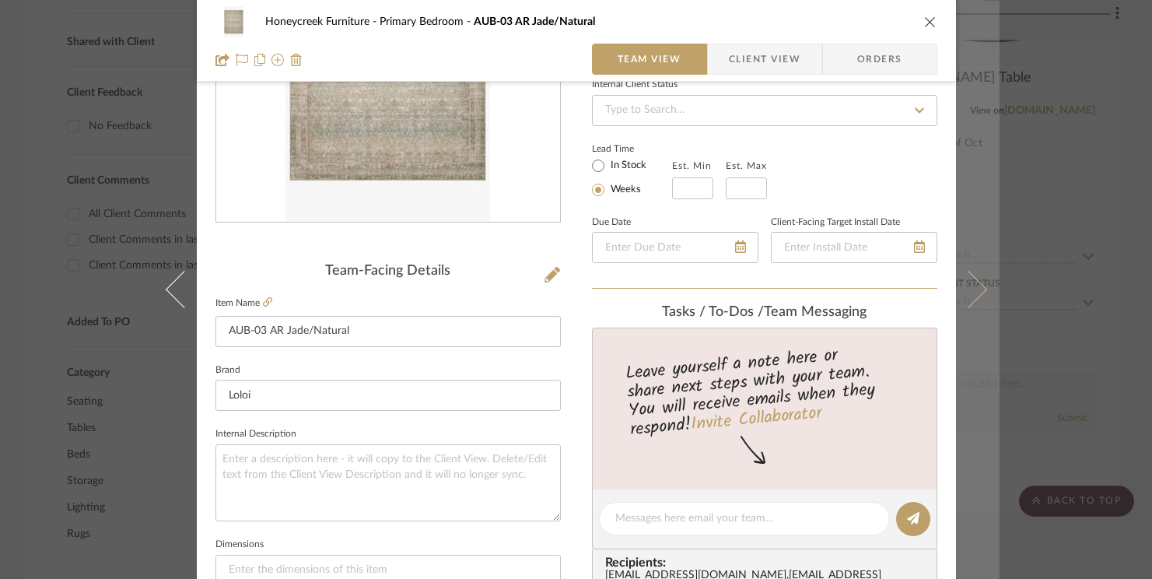
click at [981, 292] on button at bounding box center [978, 289] width 44 height 579
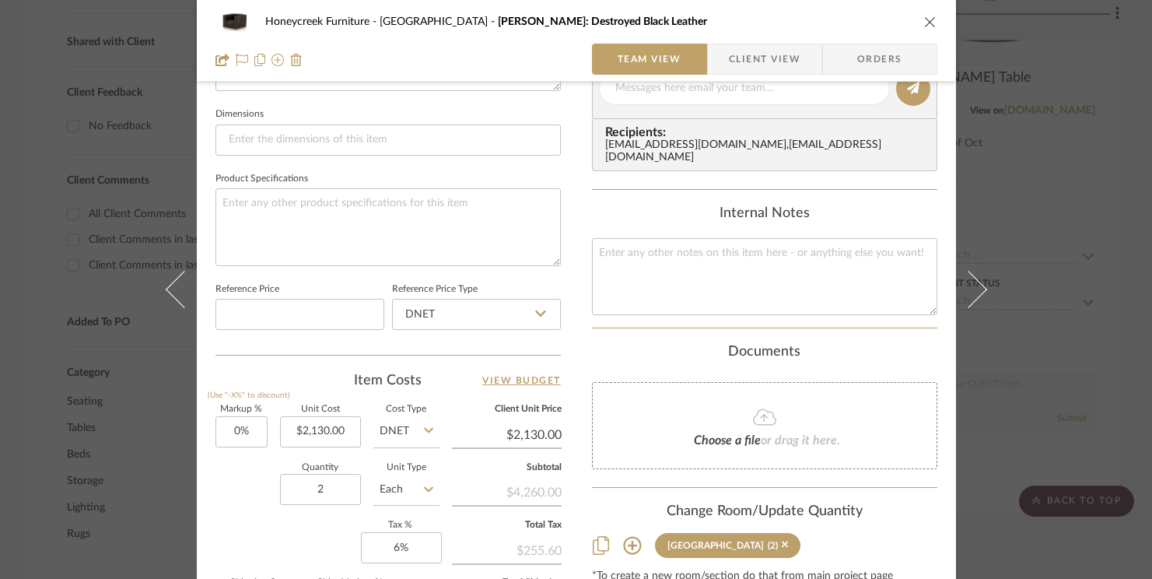
scroll to position [771, 0]
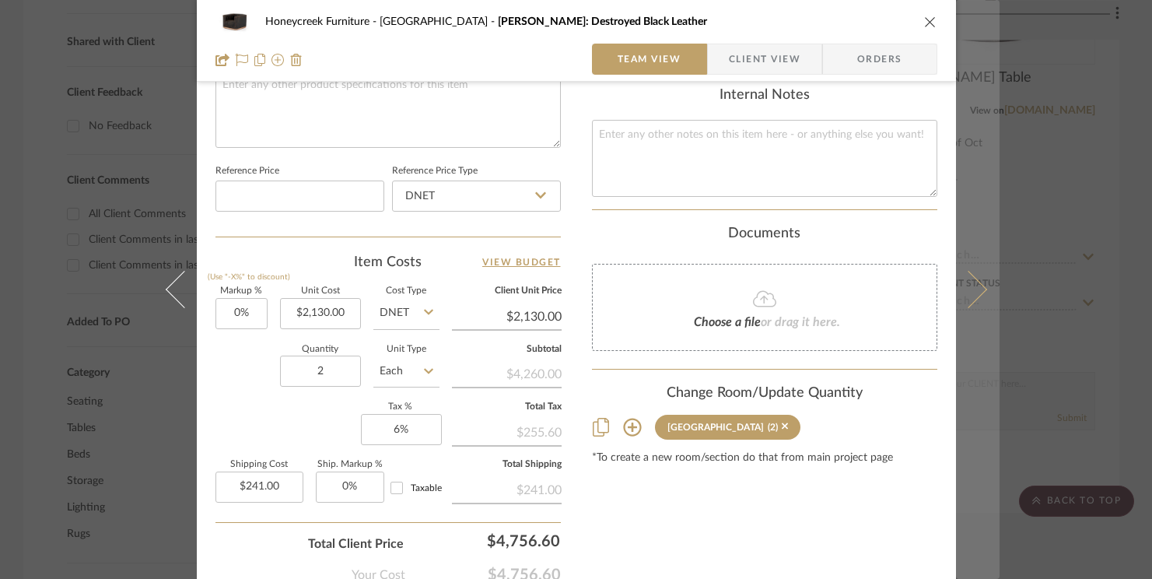
click at [971, 285] on icon at bounding box center [967, 289] width 37 height 37
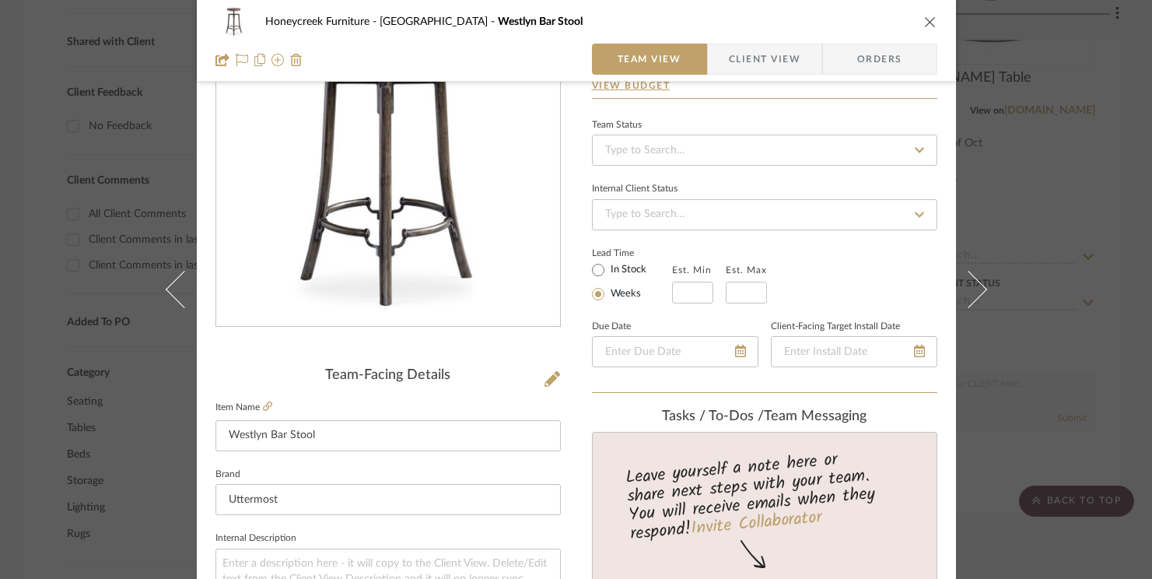
scroll to position [139, 0]
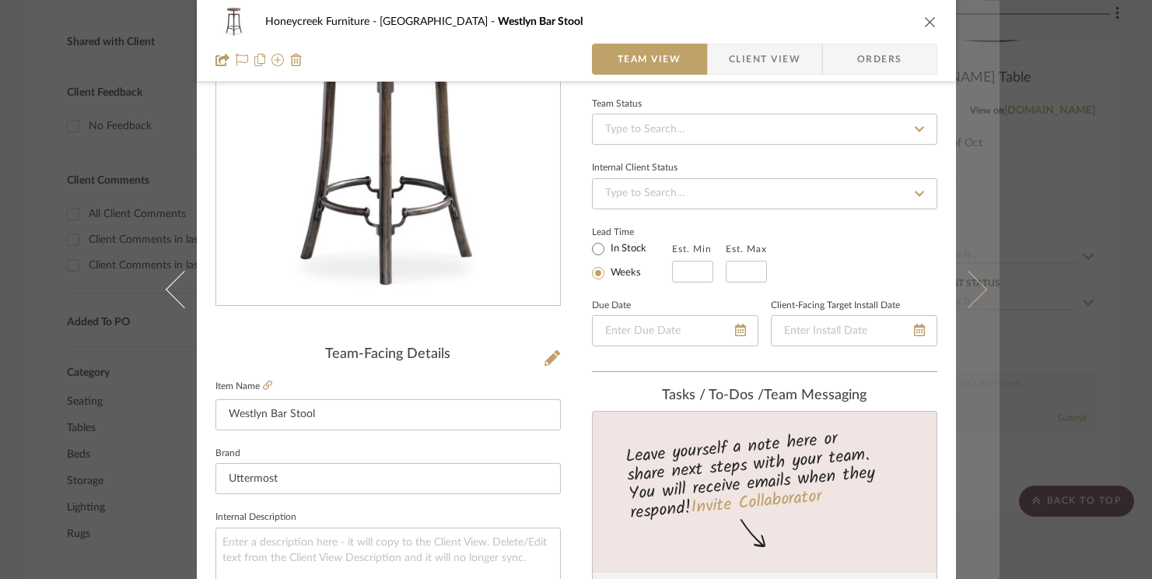
click at [970, 291] on icon at bounding box center [967, 289] width 37 height 37
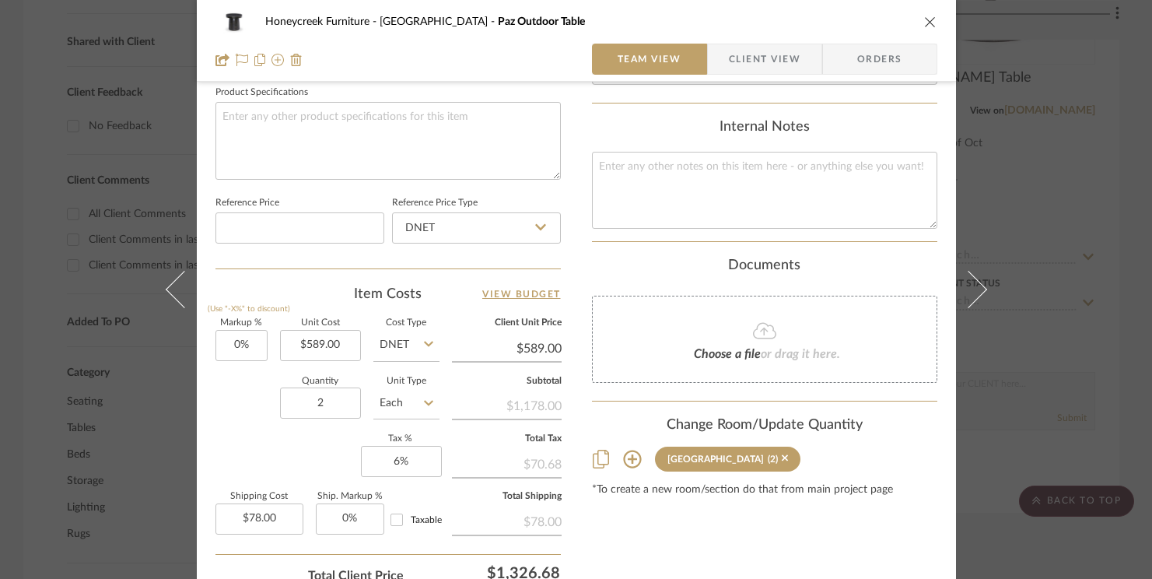
scroll to position [866, 0]
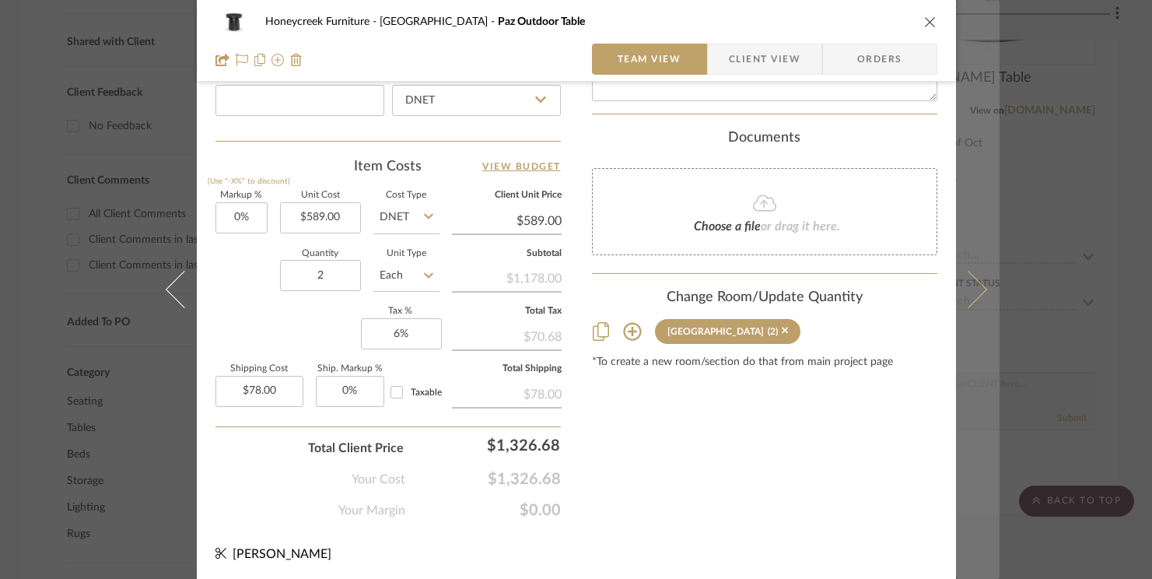
click at [963, 278] on icon at bounding box center [967, 289] width 37 height 37
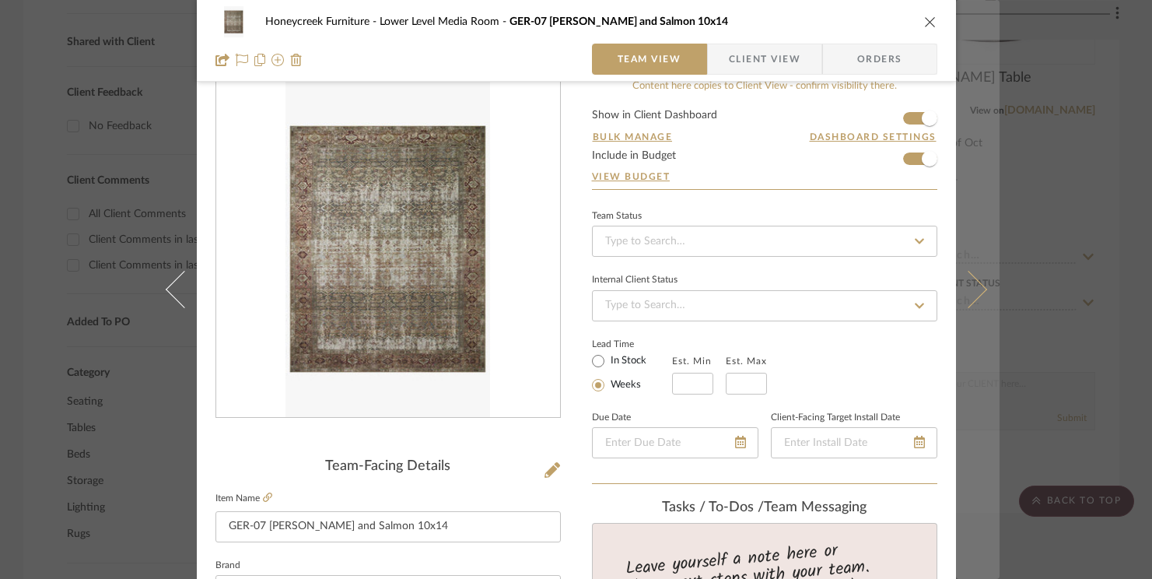
scroll to position [30, 0]
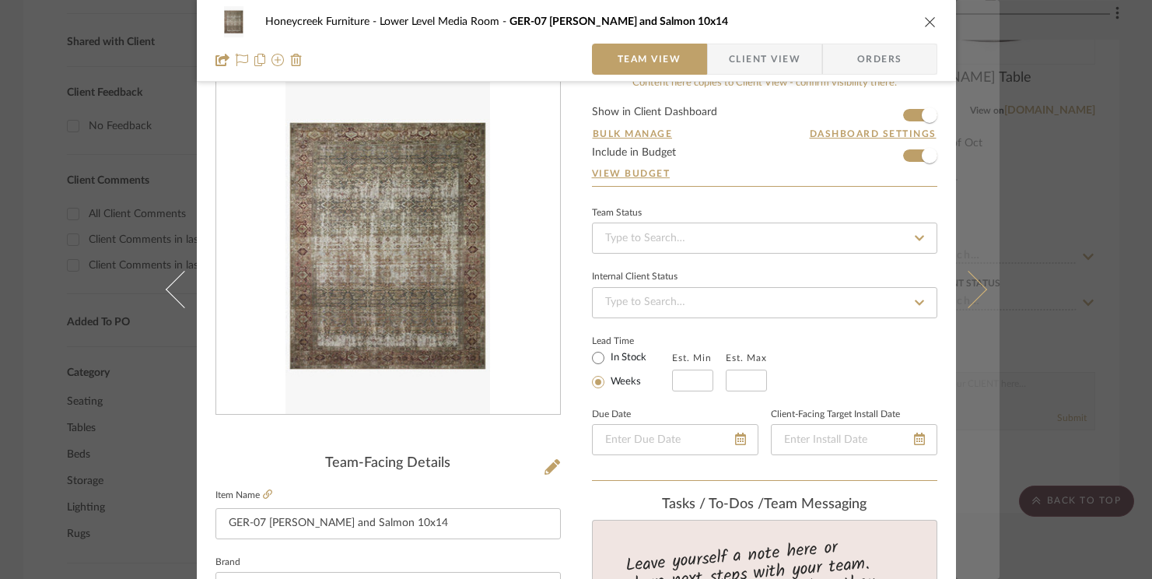
click at [970, 285] on icon at bounding box center [967, 289] width 37 height 37
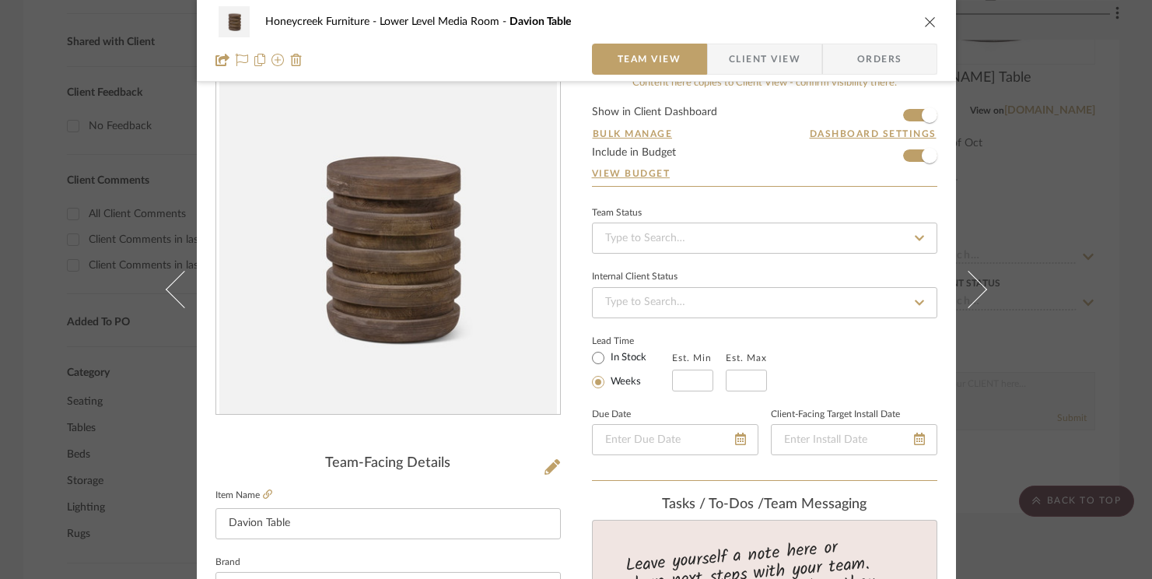
scroll to position [180, 0]
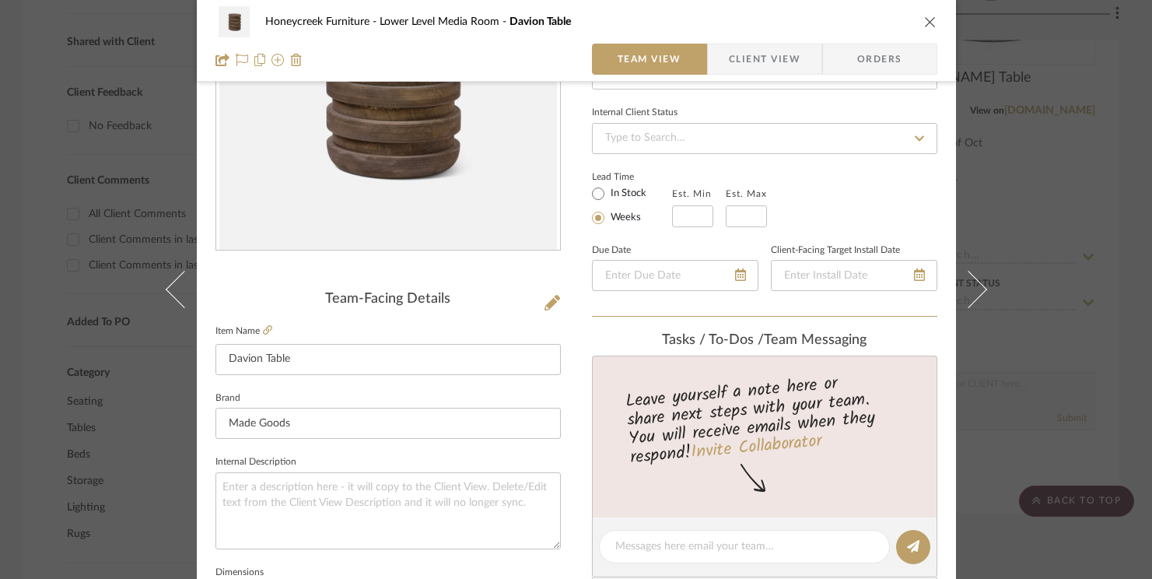
click at [970, 285] on icon at bounding box center [967, 289] width 37 height 37
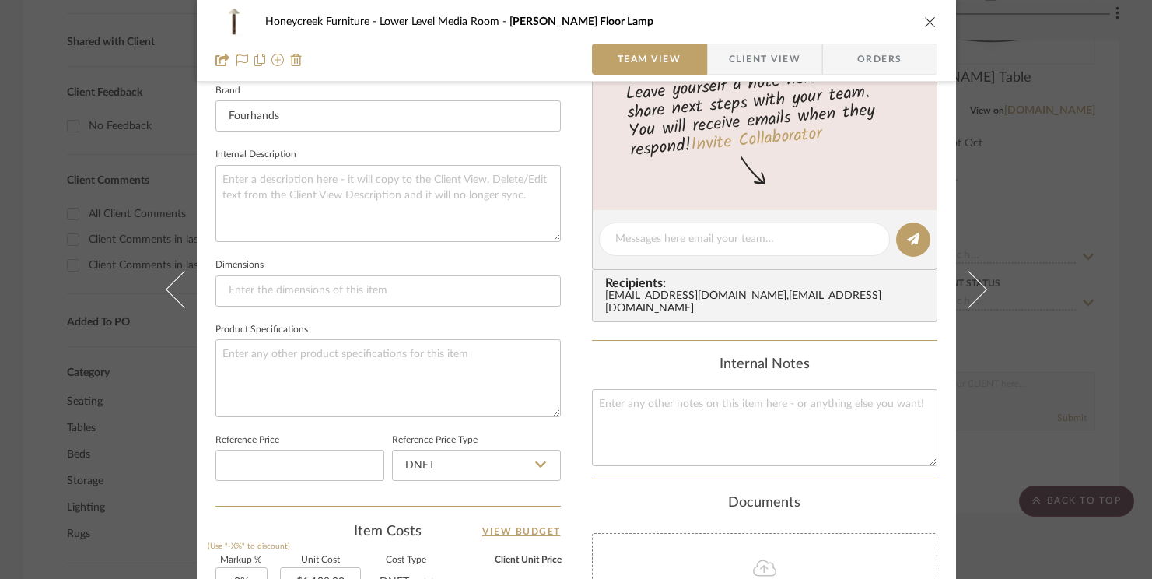
scroll to position [802, 0]
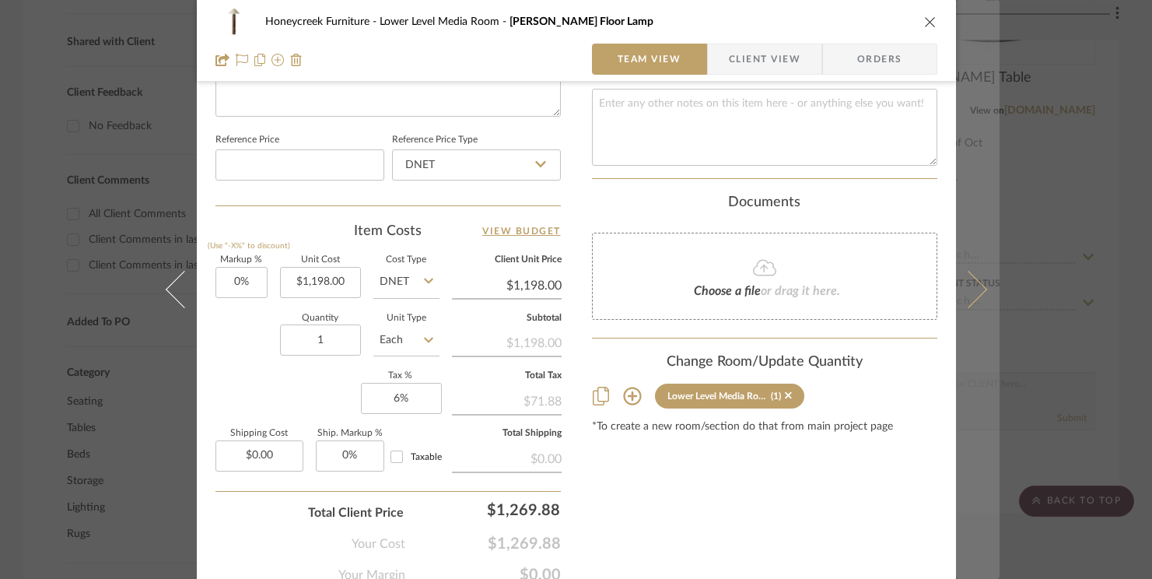
click at [975, 297] on button at bounding box center [978, 289] width 44 height 579
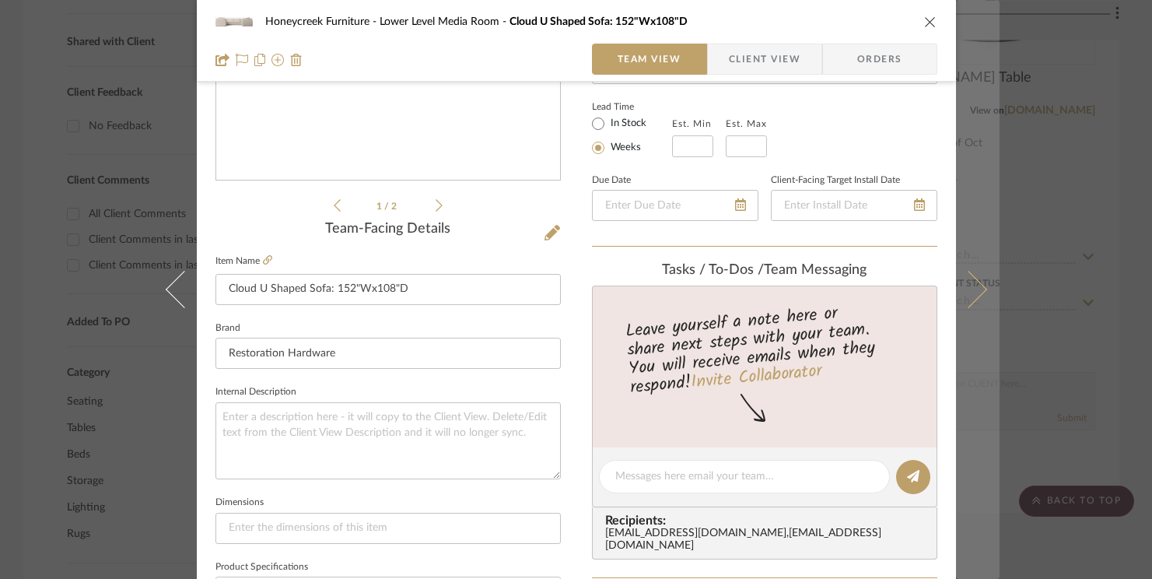
click at [974, 289] on icon at bounding box center [967, 289] width 37 height 37
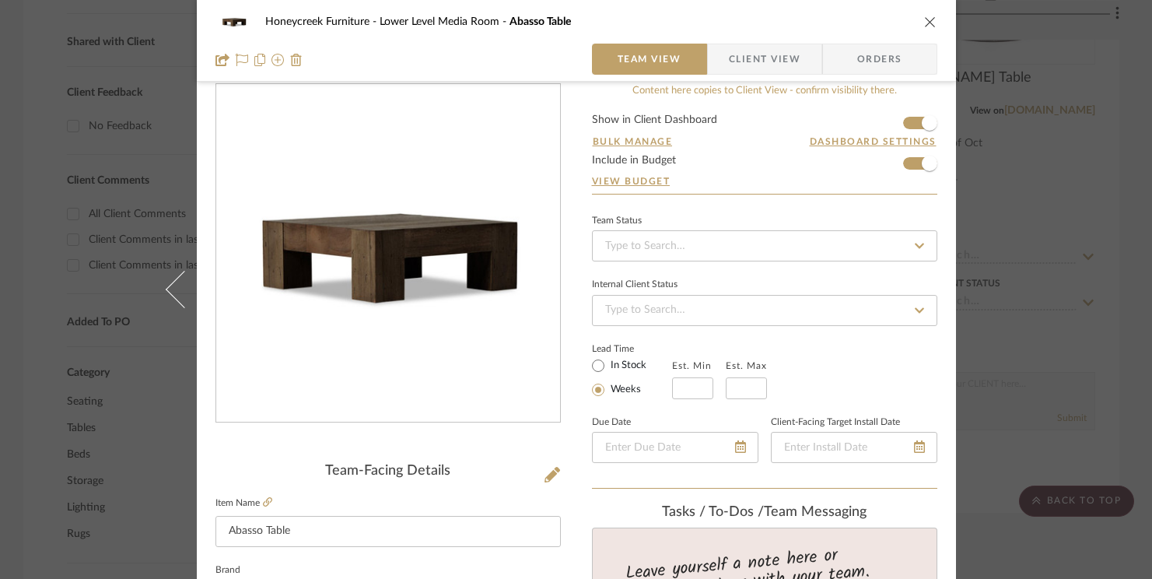
scroll to position [31, 0]
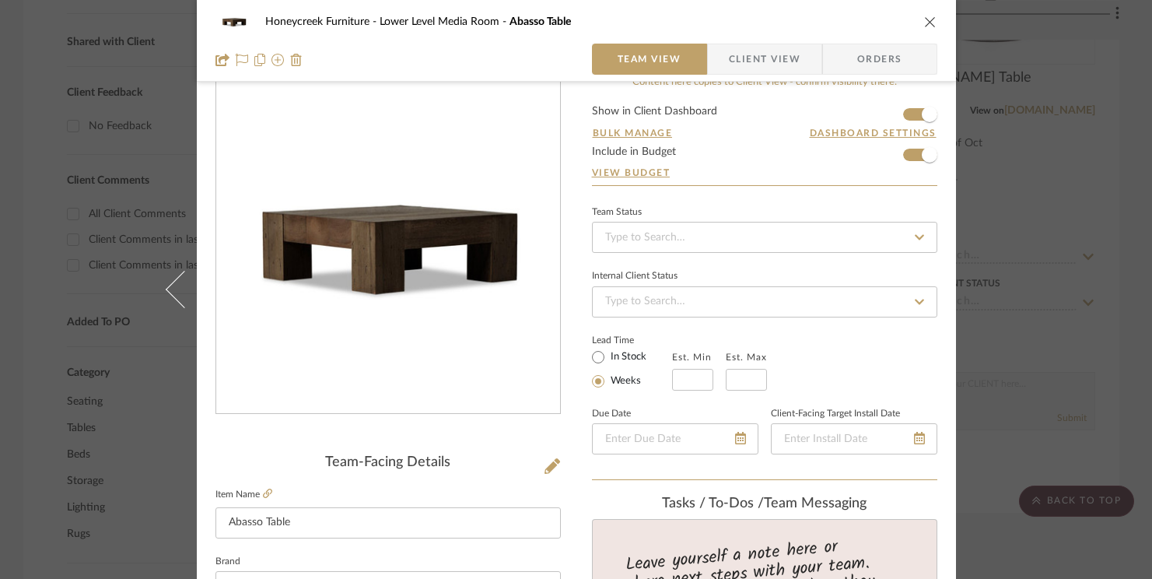
click at [925, 19] on icon "close" at bounding box center [930, 22] width 12 height 12
click at [820, 211] on div at bounding box center [723, 171] width 257 height 680
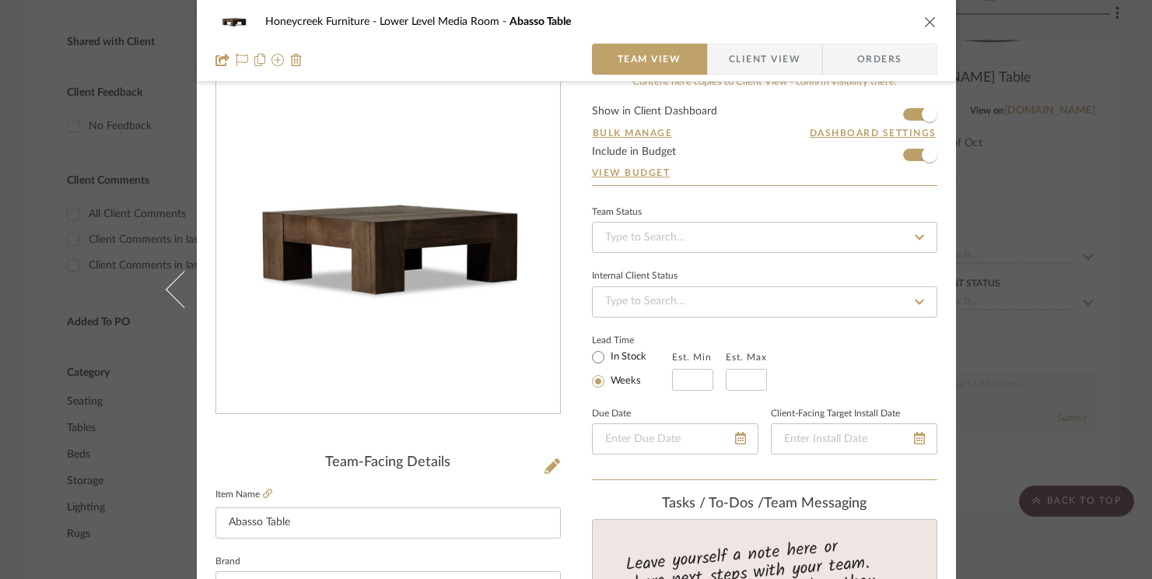
click at [194, 246] on div "Client Comments in last day" at bounding box center [163, 239] width 149 height 25
click at [86, 246] on input "Client Comments in last day" at bounding box center [73, 239] width 25 height 25
checkbox input "true"
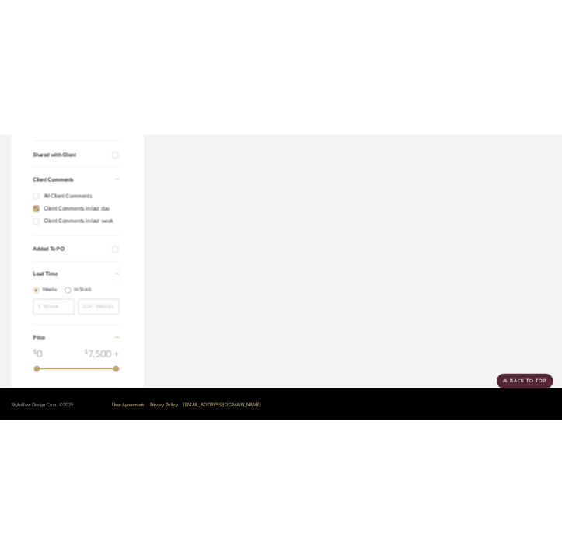
scroll to position [544, 0]
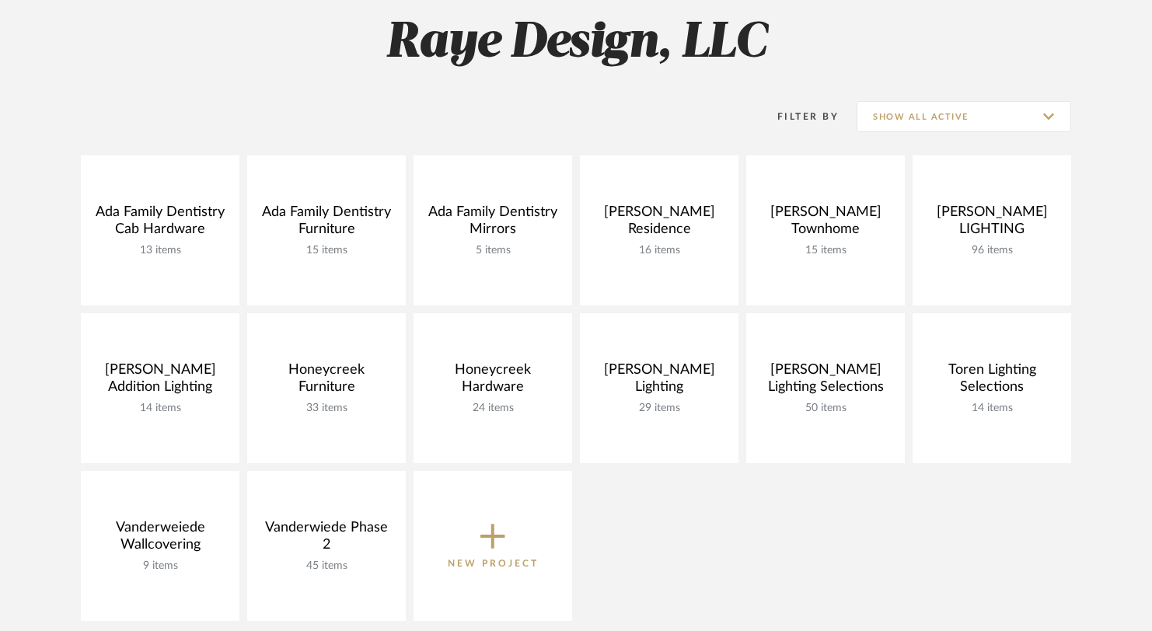
scroll to position [170, 0]
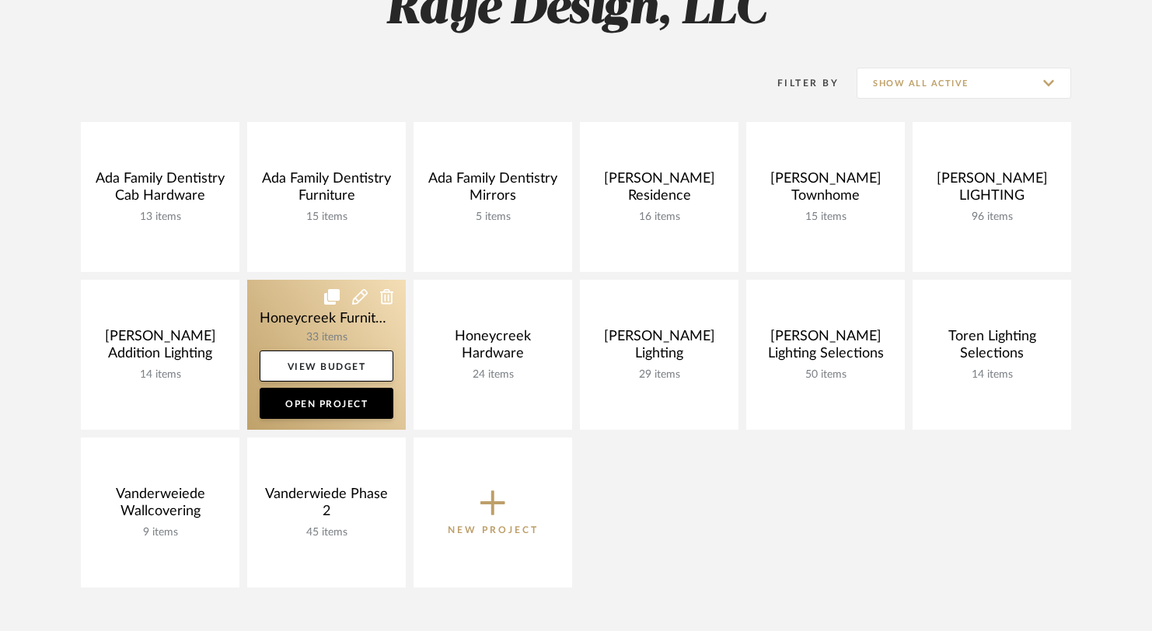
click at [339, 322] on link at bounding box center [326, 355] width 159 height 150
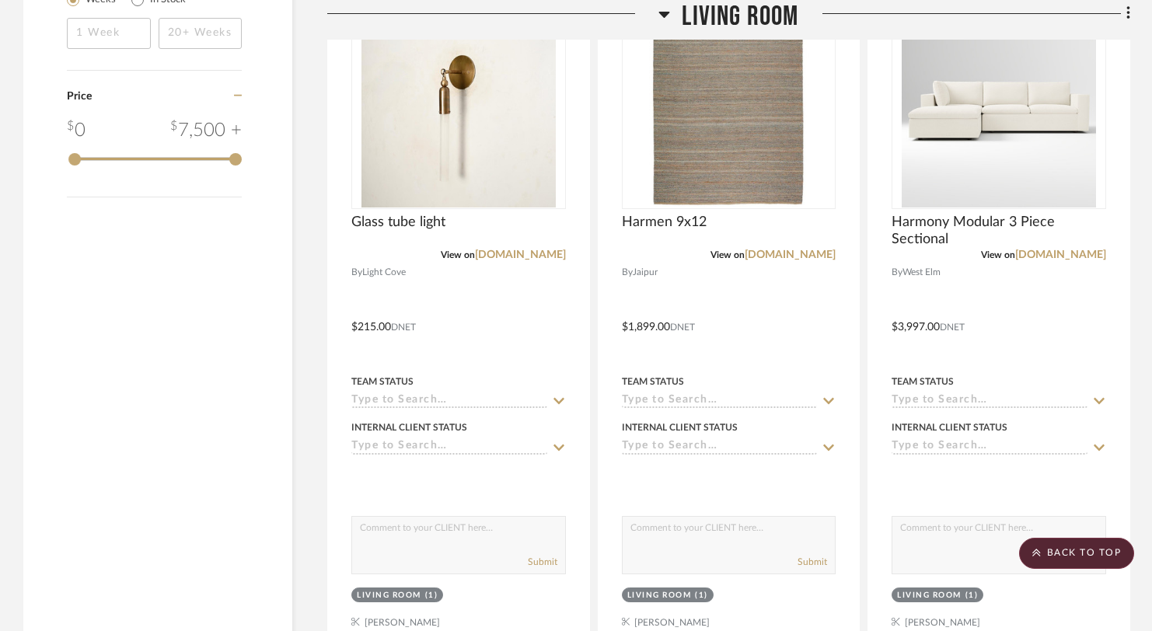
scroll to position [1968, 0]
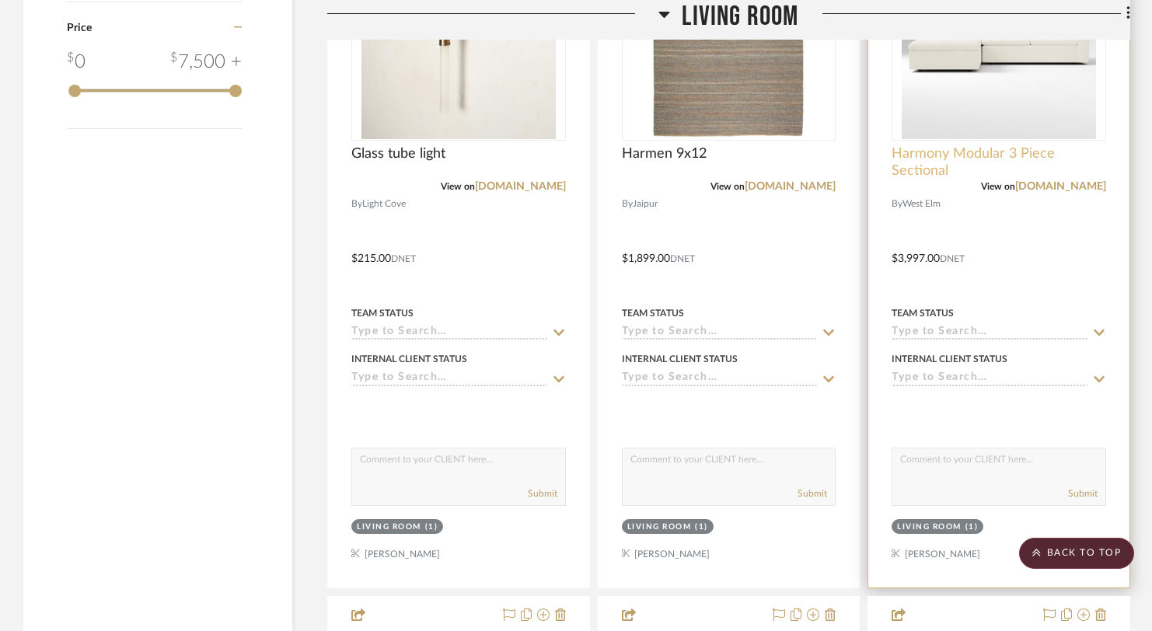
click at [917, 164] on span "Harmony Modular 3 Piece Sectional" at bounding box center [999, 162] width 215 height 34
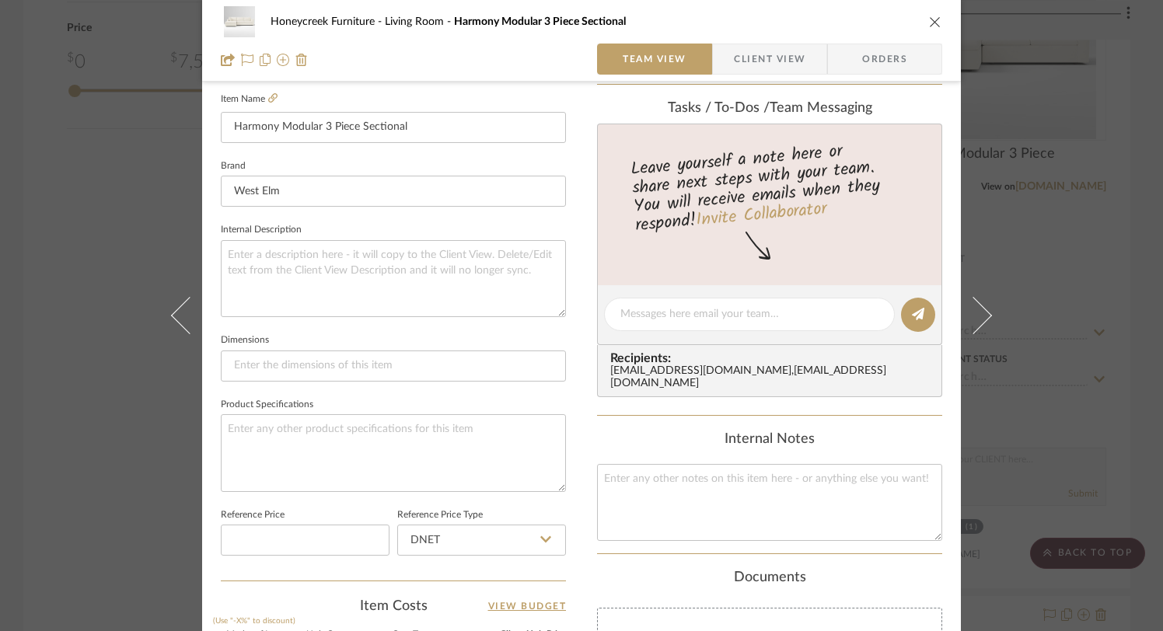
scroll to position [90, 0]
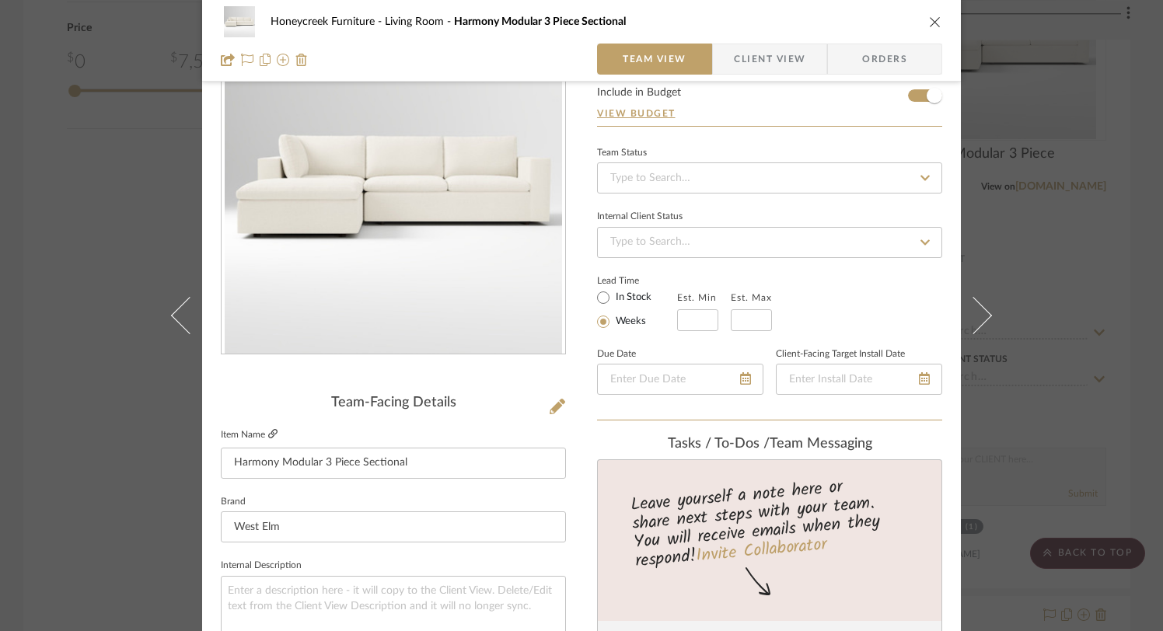
click at [268, 432] on icon at bounding box center [272, 433] width 9 height 9
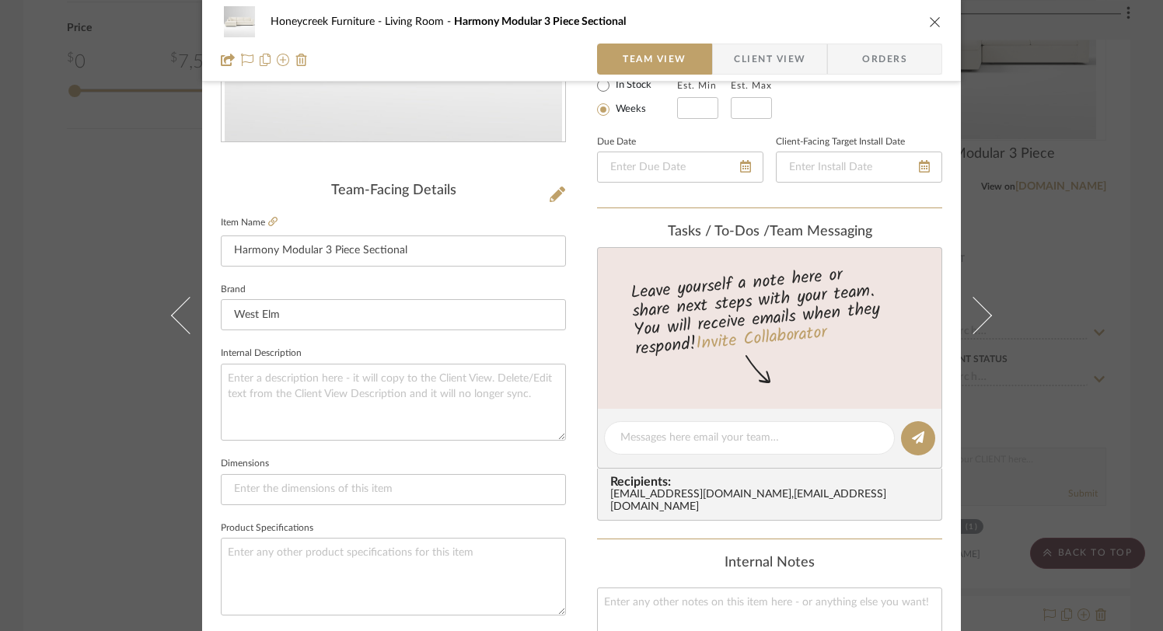
scroll to position [170, 0]
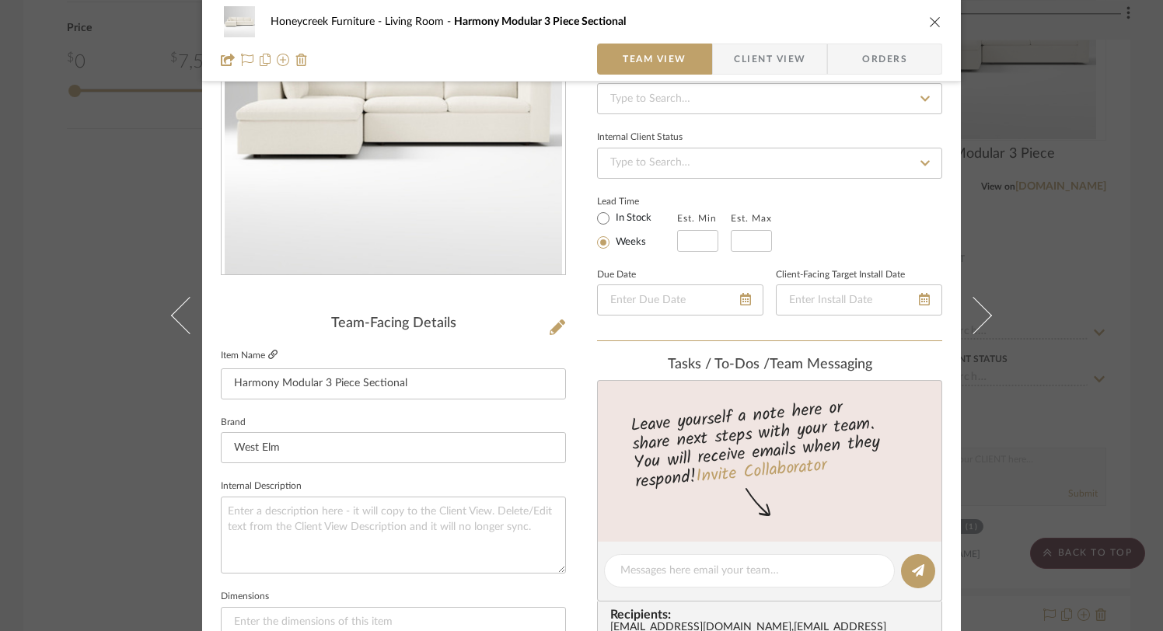
click at [270, 358] on icon at bounding box center [272, 354] width 9 height 9
click at [268, 352] on icon at bounding box center [272, 354] width 9 height 9
